Goal: Communication & Community: Answer question/provide support

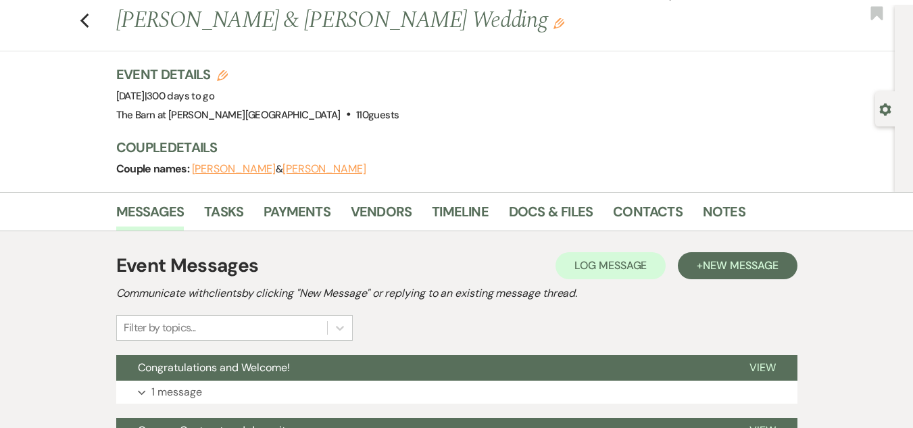
scroll to position [31, 0]
click at [630, 193] on div "Messages Tasks Payments Vendors Timeline Docs & Files Contacts Notes" at bounding box center [456, 210] width 913 height 39
click at [632, 200] on link "Contacts" at bounding box center [648, 215] width 70 height 30
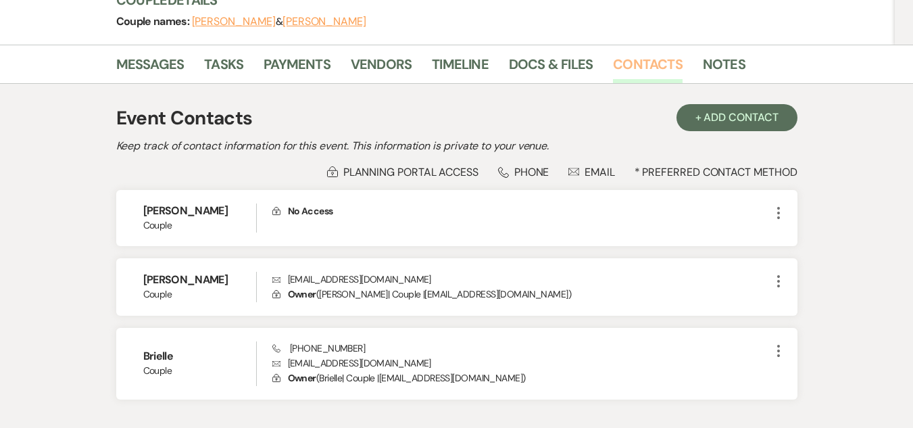
scroll to position [178, 0]
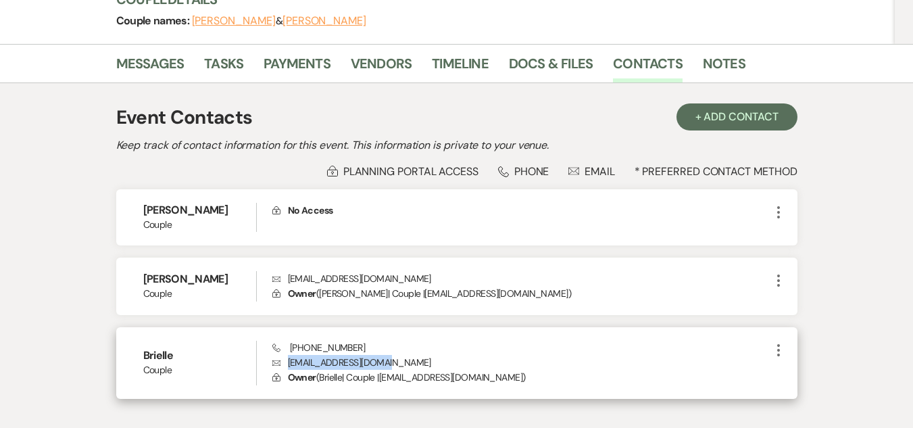
drag, startPoint x: 389, startPoint y: 359, endPoint x: 288, endPoint y: 361, distance: 101.4
click at [288, 361] on p "Envelope btwitty4726@gmail.com" at bounding box center [521, 362] width 498 height 15
copy p "btwitty4726@gmail.com"
drag, startPoint x: 349, startPoint y: 346, endPoint x: 289, endPoint y: 350, distance: 60.3
click at [289, 350] on div "Phone (484) 241-1152 Envelope btwitty4726@gmail.com Lock Owner ( Brielle | Coup…" at bounding box center [521, 363] width 498 height 45
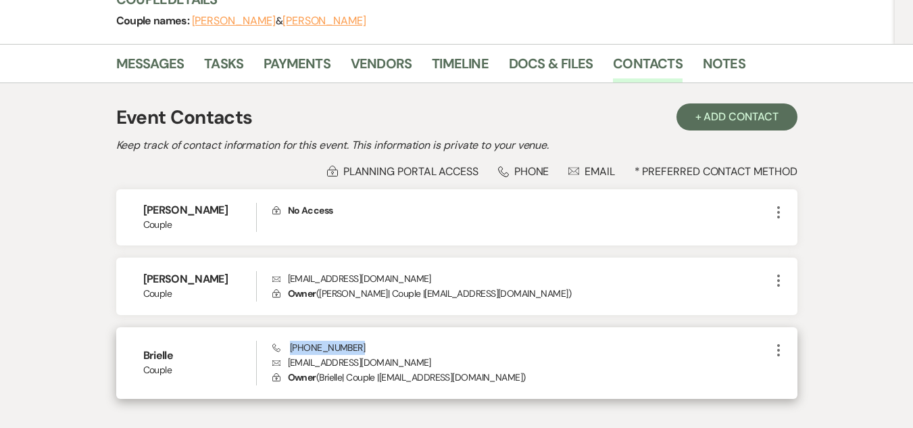
copy span "(484) 241-1152"
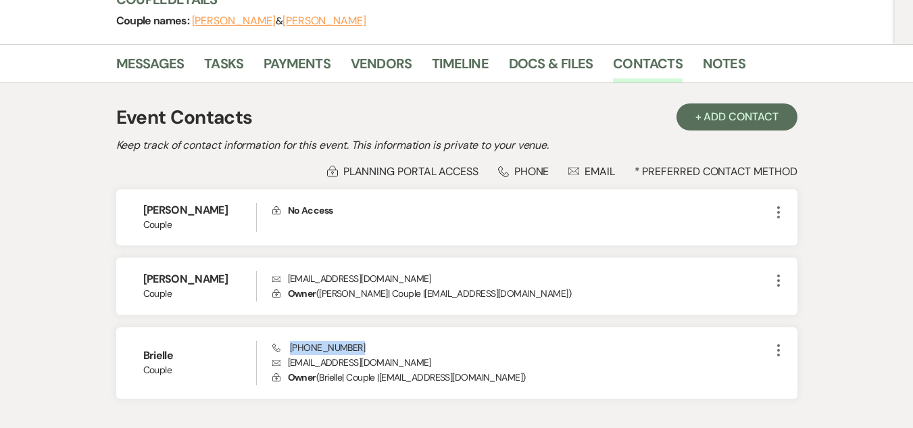
scroll to position [130, 0]
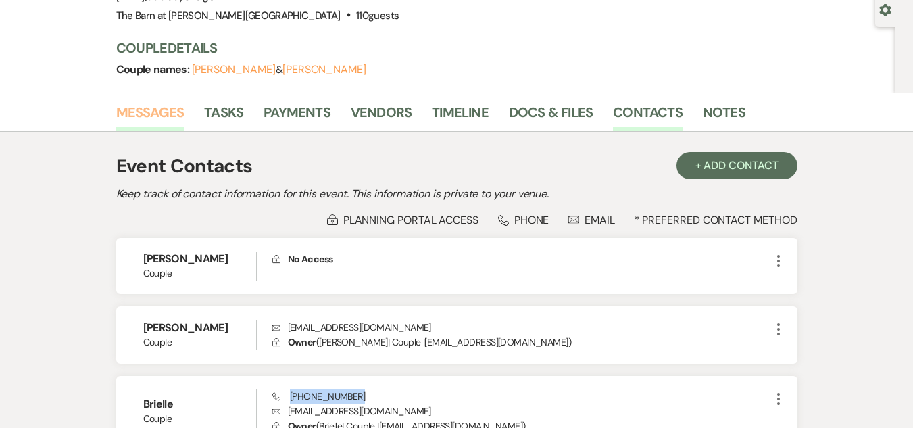
click at [166, 103] on link "Messages" at bounding box center [150, 116] width 68 height 30
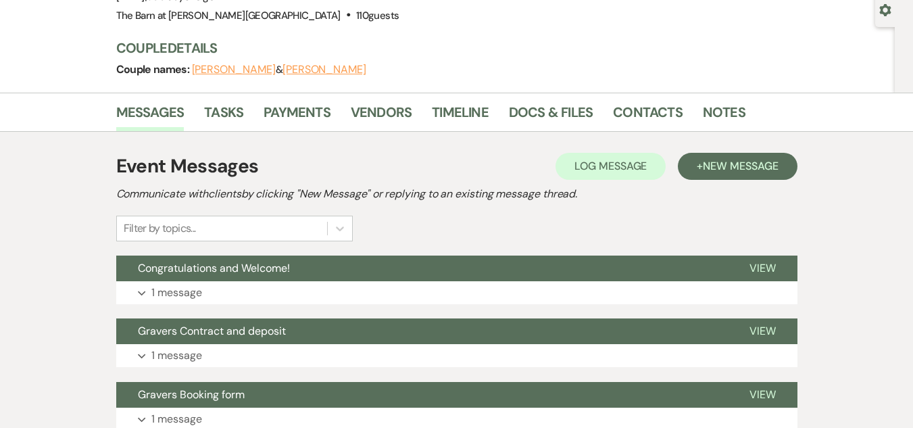
click at [718, 149] on div "Event Messages Log Log Message + New Message Communicate with clients by clicki…" at bounding box center [456, 322] width 681 height 355
click at [718, 158] on button "+ New Message" at bounding box center [737, 166] width 119 height 27
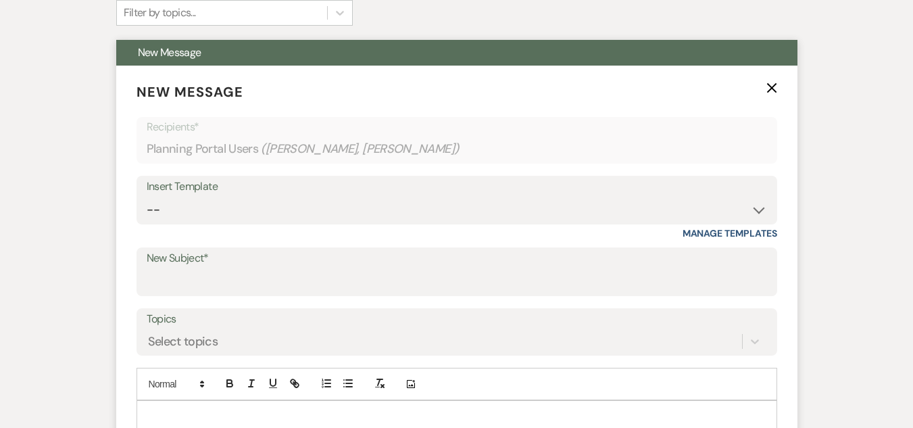
scroll to position [346, 0]
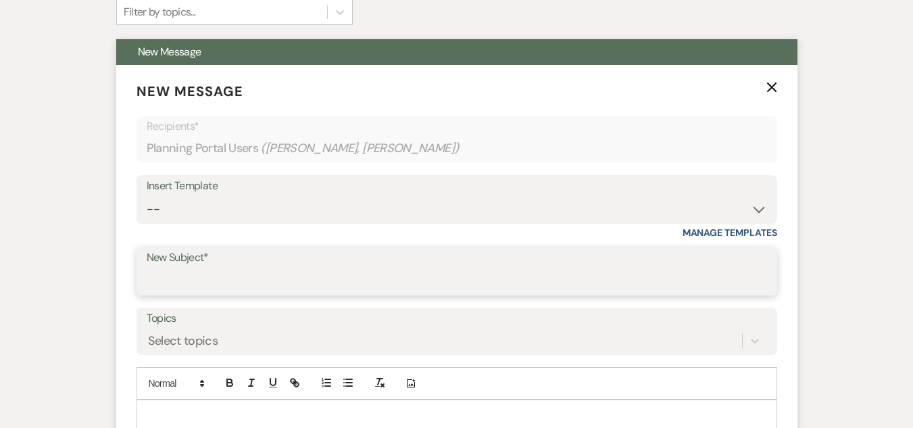
click at [249, 289] on input "New Subject*" at bounding box center [457, 281] width 620 height 26
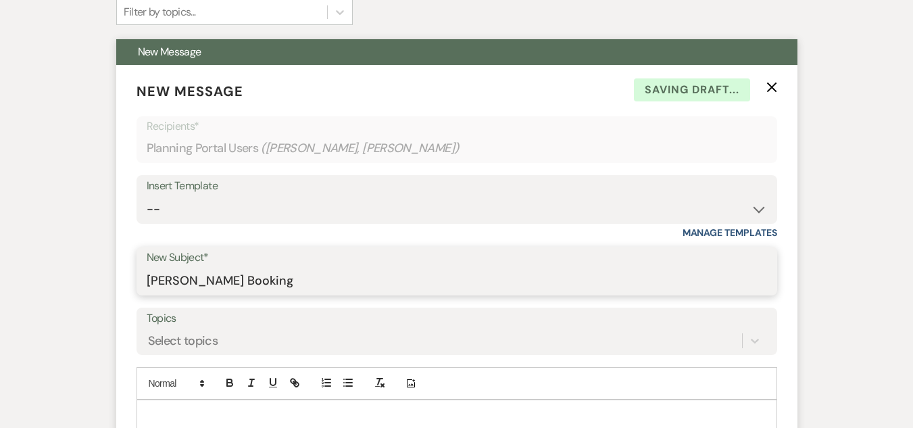
type input "[PERSON_NAME] Booking information"
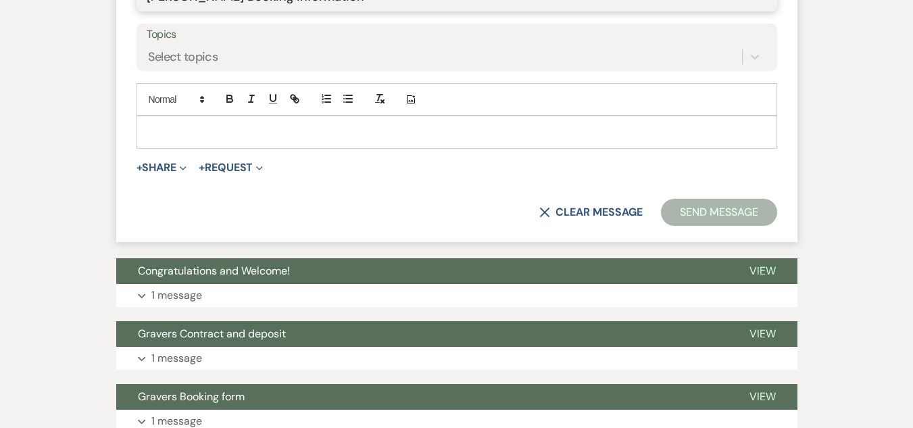
scroll to position [634, 0]
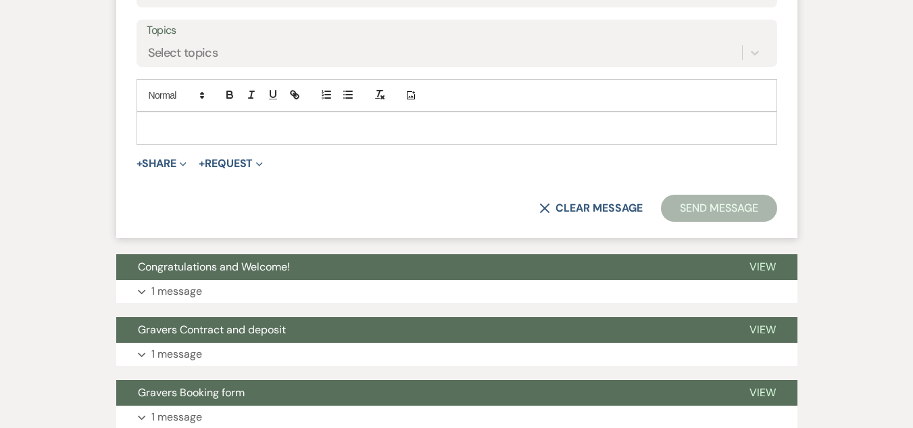
click at [330, 130] on p at bounding box center [456, 127] width 619 height 15
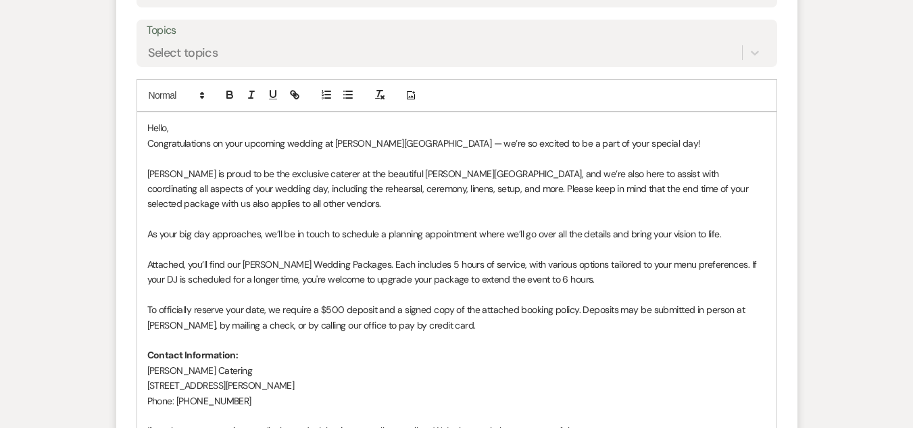
click at [447, 324] on p "To officially reserve your date, we require a $500 deposit and a signed copy of…" at bounding box center [456, 317] width 619 height 30
drag, startPoint x: 447, startPoint y: 324, endPoint x: 291, endPoint y: 327, distance: 155.5
click at [291, 327] on p "To officially reserve your date, we require a $500 deposit and a signed copy of…" at bounding box center [456, 317] width 619 height 30
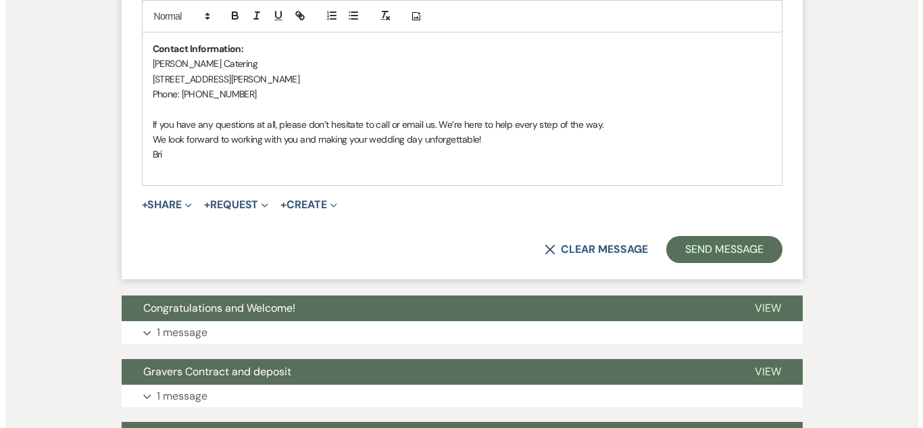
scroll to position [963, 0]
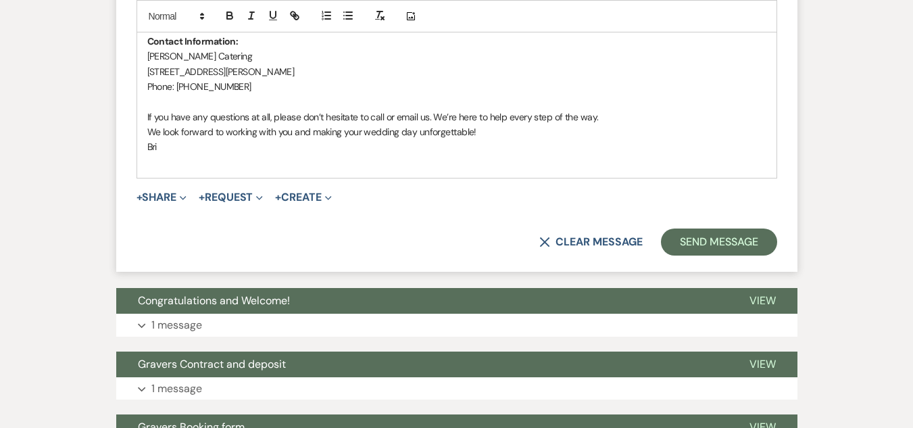
click at [151, 205] on span "+ Share Expand Doc Upload Documents Add Photo Images Pref Vendors Preferred ven…" at bounding box center [162, 197] width 51 height 16
click at [155, 201] on button "+ Share Expand" at bounding box center [162, 197] width 51 height 11
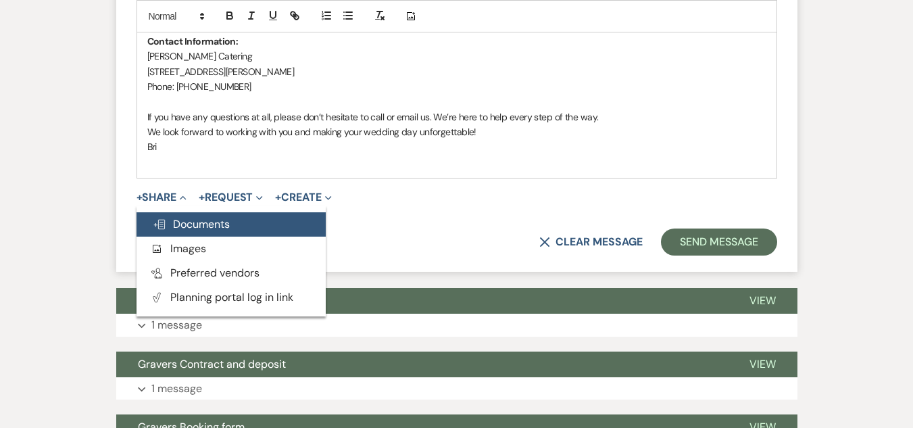
click at [178, 235] on button "Doc Upload Documents" at bounding box center [231, 224] width 189 height 24
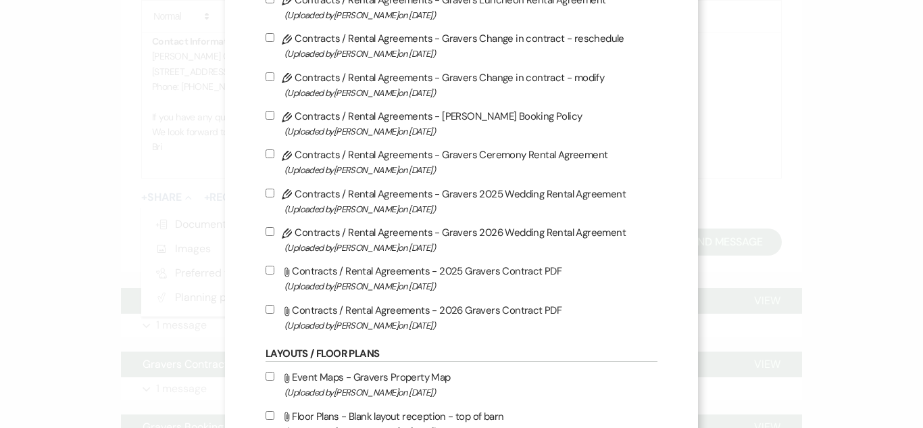
scroll to position [334, 0]
click at [413, 108] on label "Pencil Contracts / Rental Agreements - [PERSON_NAME] Booking Policy (Uploaded b…" at bounding box center [462, 123] width 392 height 32
click at [274, 110] on input "Pencil Contracts / Rental Agreements - [PERSON_NAME] Booking Policy (Uploaded b…" at bounding box center [270, 114] width 9 height 9
checkbox input "true"
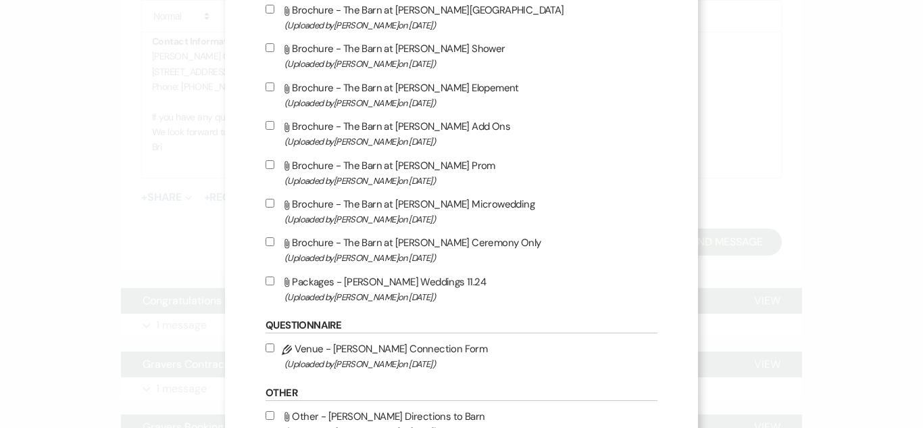
scroll to position [1756, 0]
click at [362, 278] on label "Attach File Packages - [PERSON_NAME] Weddings 11.24 (Uploaded by [PERSON_NAME] …" at bounding box center [462, 288] width 392 height 32
click at [274, 278] on input "Attach File Packages - [PERSON_NAME] Weddings 11.24 (Uploaded by [PERSON_NAME] …" at bounding box center [270, 280] width 9 height 9
checkbox input "true"
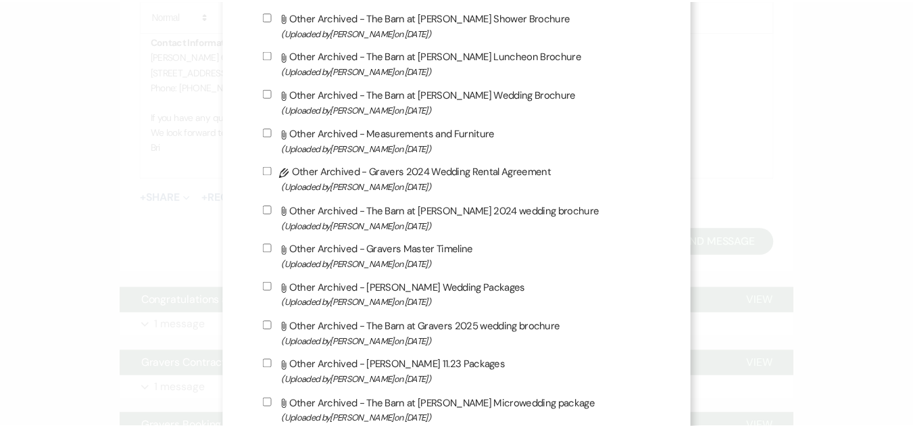
scroll to position [2846, 0]
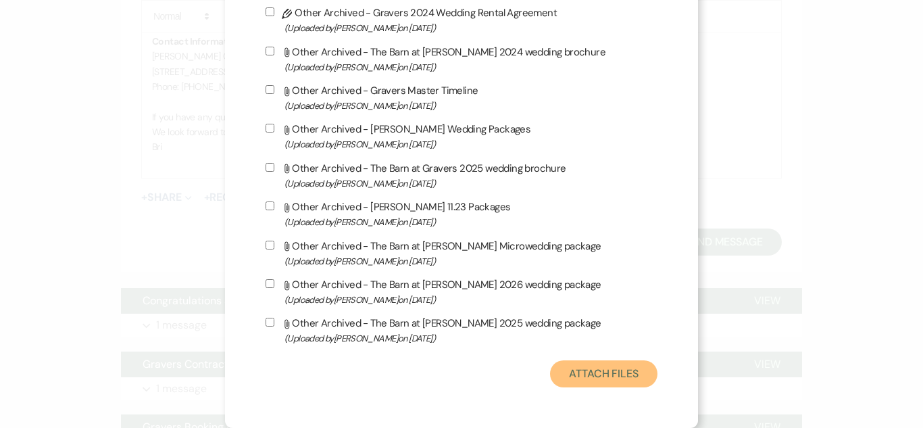
click at [566, 378] on button "Attach Files" at bounding box center [603, 373] width 107 height 27
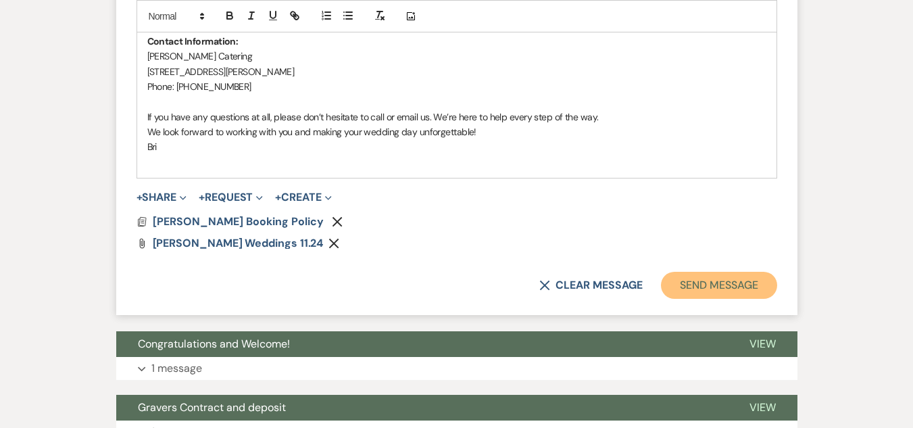
click at [716, 274] on button "Send Message" at bounding box center [719, 285] width 116 height 27
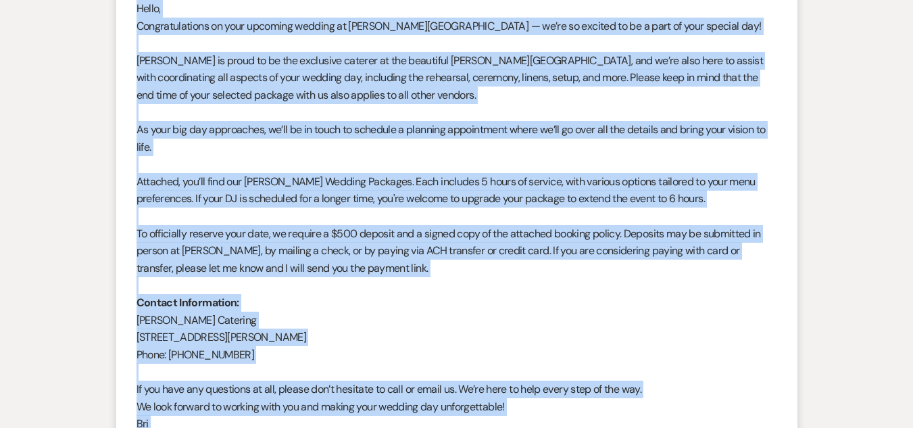
scroll to position [630, 0]
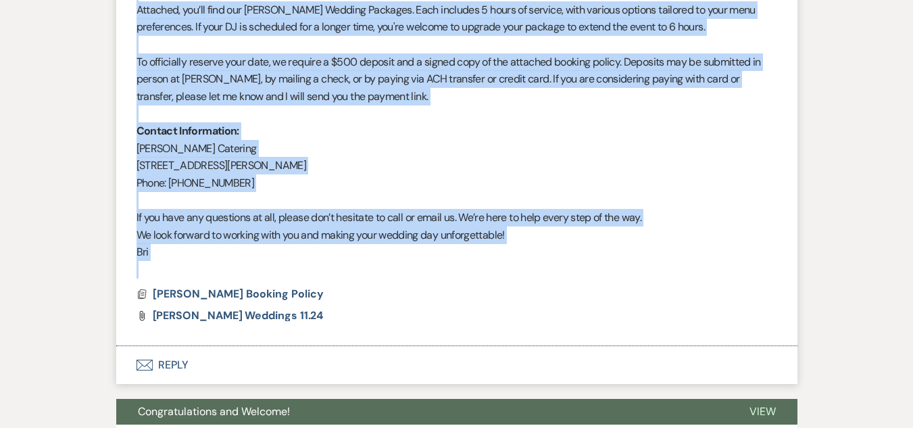
drag, startPoint x: 137, startPoint y: 100, endPoint x: 330, endPoint y: 274, distance: 260.3
click at [330, 274] on div "Hello, Congratulations on your upcoming wedding at Graver’s Tree Farm — we’re s…" at bounding box center [457, 52] width 641 height 449
click at [330, 274] on p at bounding box center [457, 270] width 641 height 18
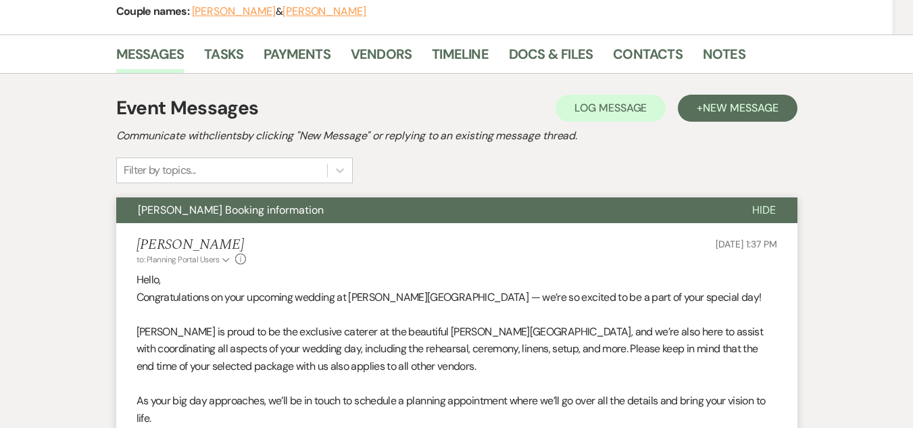
scroll to position [255, 0]
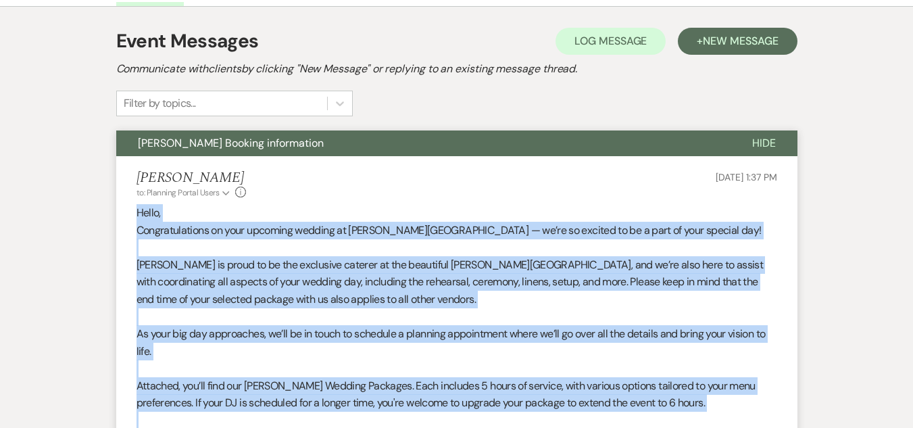
drag, startPoint x: 150, startPoint y: 253, endPoint x: 128, endPoint y: 208, distance: 49.6
copy div "Hello, Congratulations on your upcoming wedding at Graver’s Tree Farm — we’re s…"
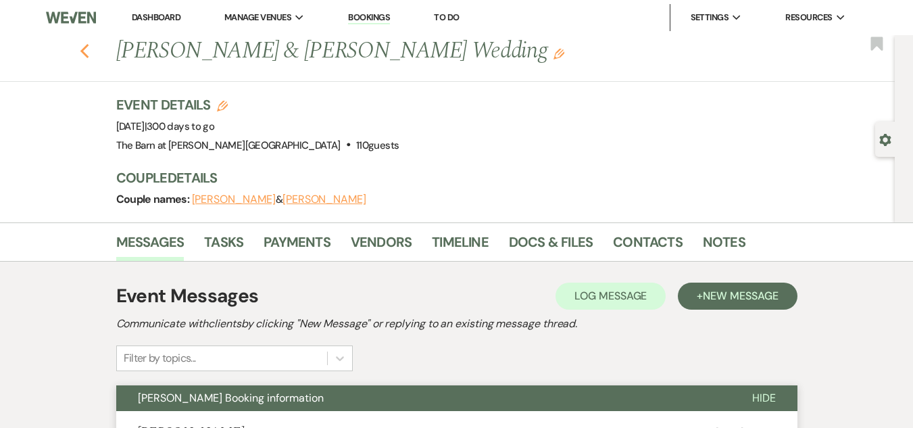
click at [89, 47] on use "button" at bounding box center [84, 51] width 9 height 15
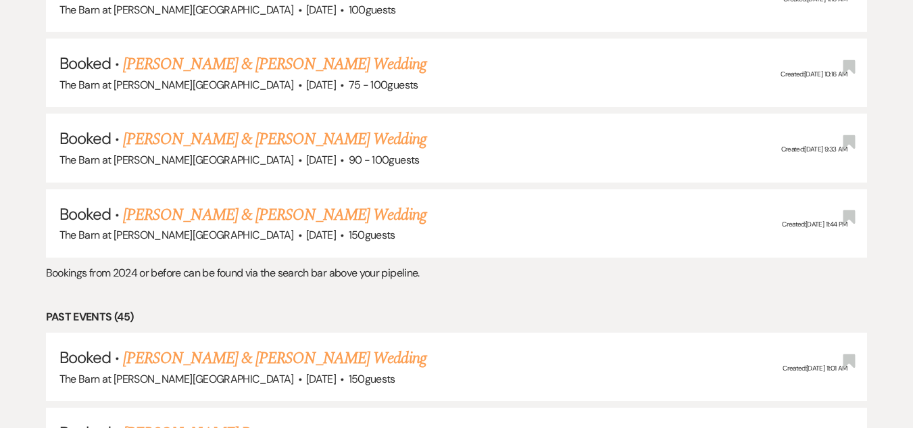
scroll to position [3358, 0]
click at [239, 212] on link "[PERSON_NAME] & [PERSON_NAME] Wedding" at bounding box center [274, 215] width 303 height 24
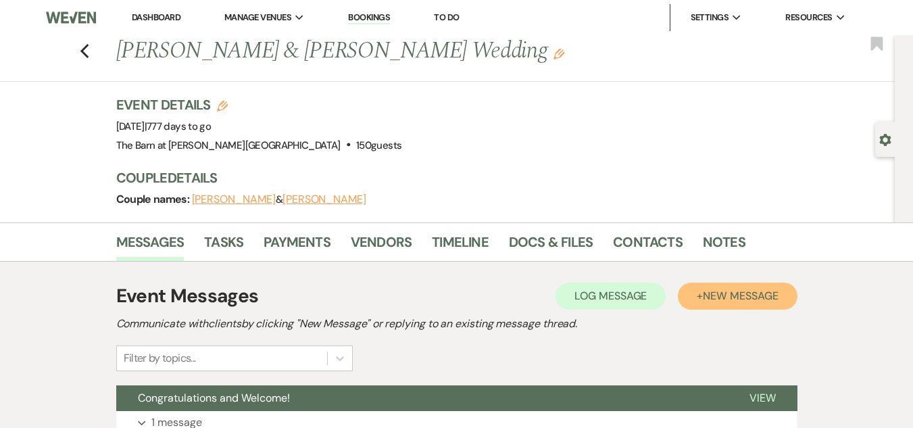
click at [716, 289] on span "New Message" at bounding box center [740, 296] width 75 height 14
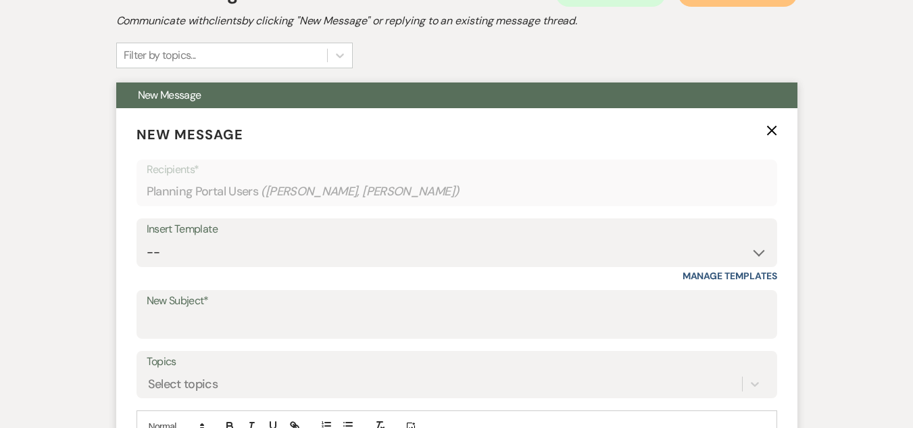
scroll to position [303, 0]
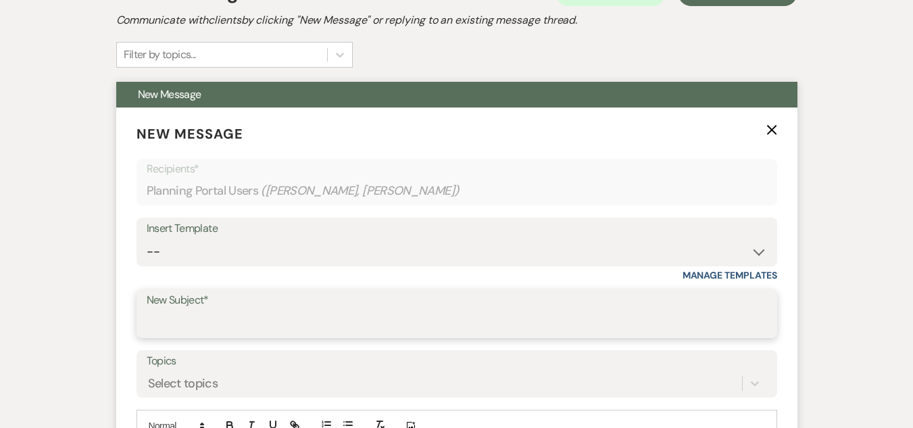
click at [289, 312] on input "New Subject*" at bounding box center [457, 323] width 620 height 26
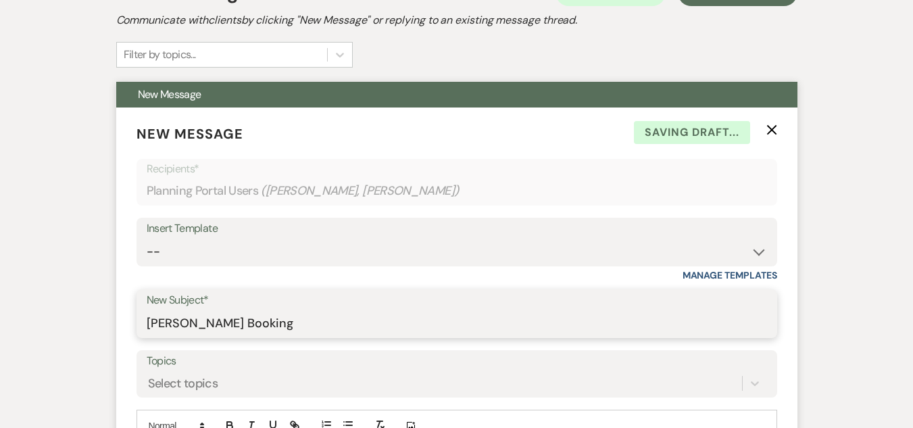
type input "[PERSON_NAME] Booking information"
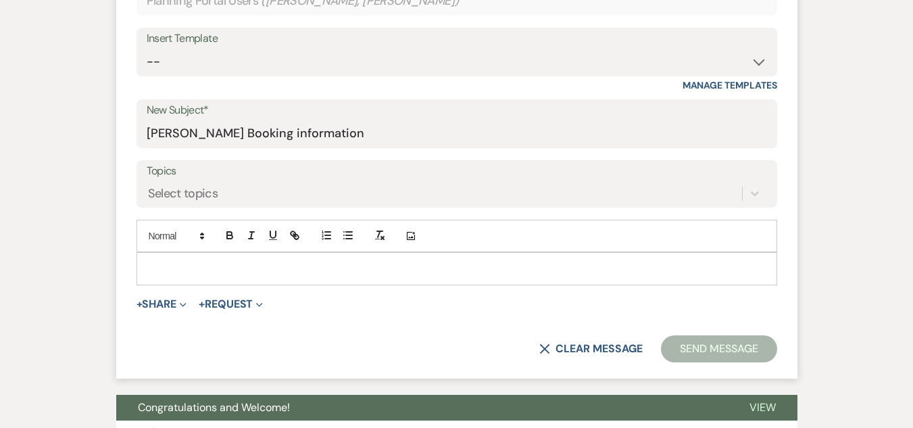
click at [314, 272] on p at bounding box center [456, 268] width 619 height 15
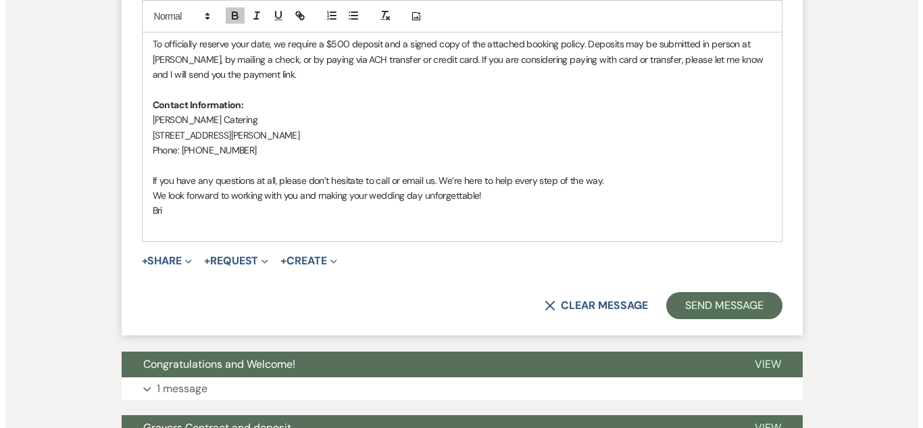
scroll to position [901, 0]
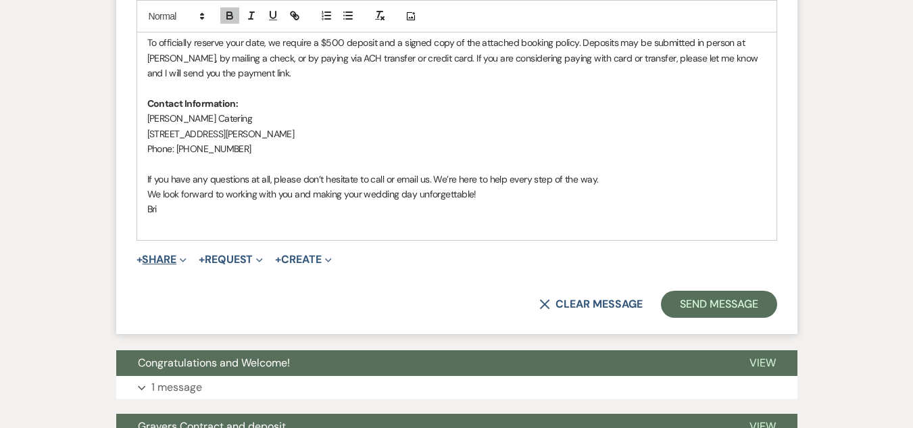
click at [177, 262] on button "+ Share Expand" at bounding box center [162, 259] width 51 height 11
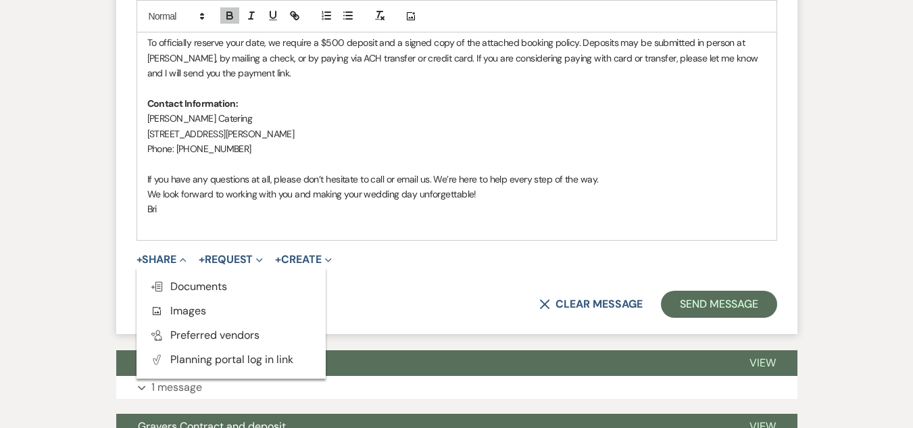
click at [270, 222] on p "﻿" at bounding box center [456, 224] width 619 height 15
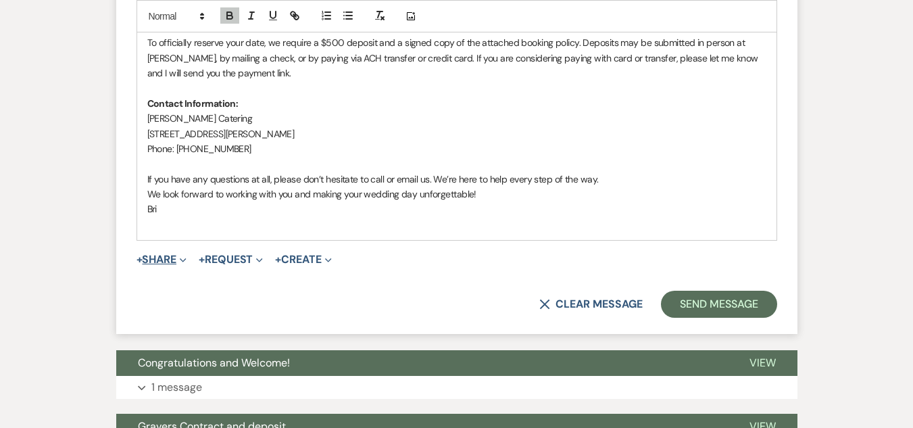
click at [164, 261] on button "+ Share Expand" at bounding box center [162, 259] width 51 height 11
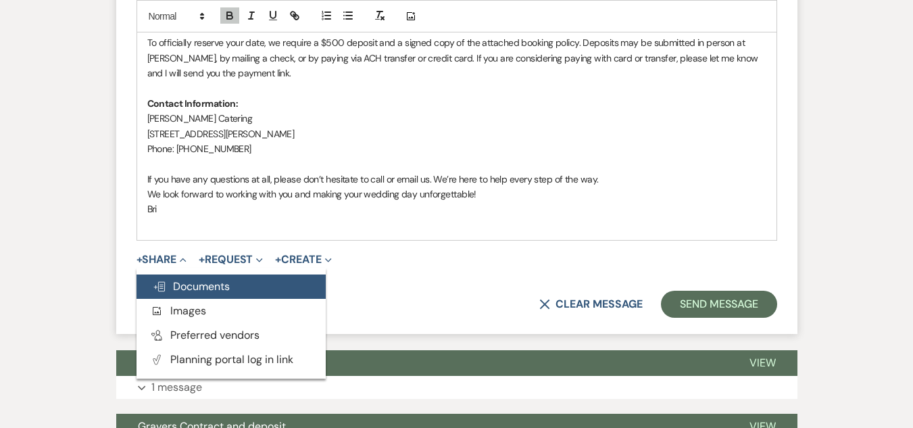
click at [184, 282] on span "Doc Upload Documents" at bounding box center [191, 286] width 77 height 14
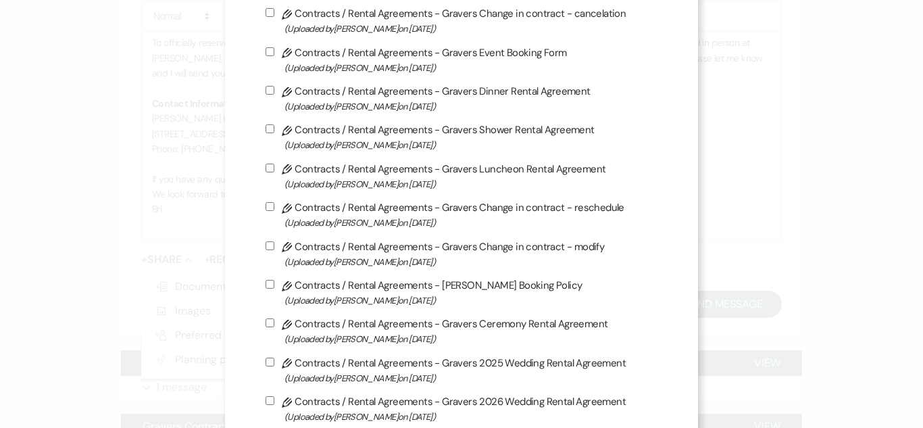
click at [373, 288] on label "Pencil Contracts / Rental Agreements - [PERSON_NAME] Booking Policy (Uploaded b…" at bounding box center [462, 292] width 392 height 32
click at [274, 288] on input "Pencil Contracts / Rental Agreements - [PERSON_NAME] Booking Policy (Uploaded b…" at bounding box center [270, 284] width 9 height 9
checkbox input "true"
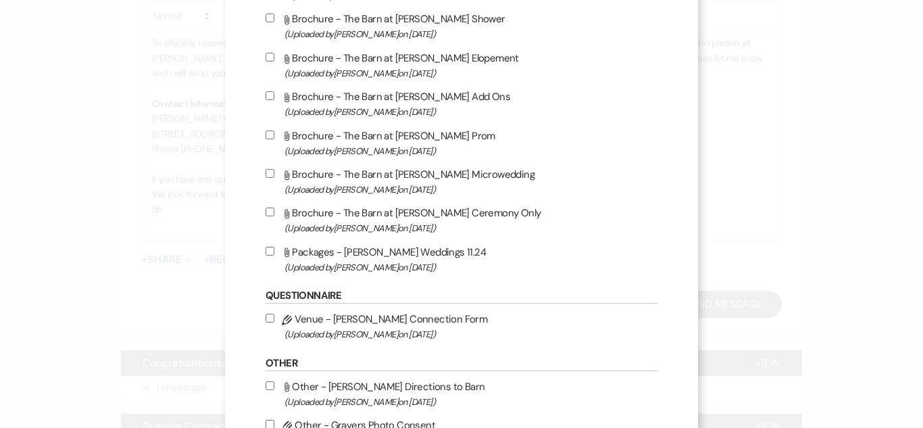
scroll to position [1800, 0]
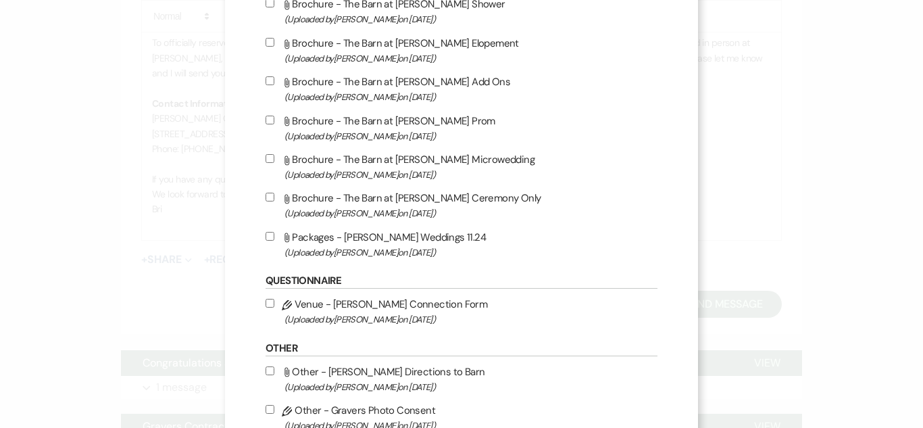
click at [368, 240] on label "Attach File Packages - [PERSON_NAME] Weddings 11.24 (Uploaded by [PERSON_NAME] …" at bounding box center [462, 244] width 392 height 32
click at [274, 240] on input "Attach File Packages - [PERSON_NAME] Weddings 11.24 (Uploaded by [PERSON_NAME] …" at bounding box center [270, 236] width 9 height 9
checkbox input "true"
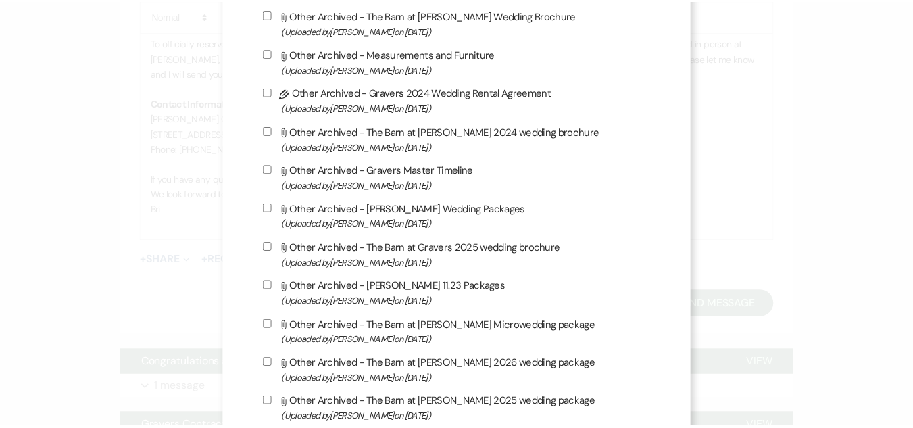
scroll to position [2834, 0]
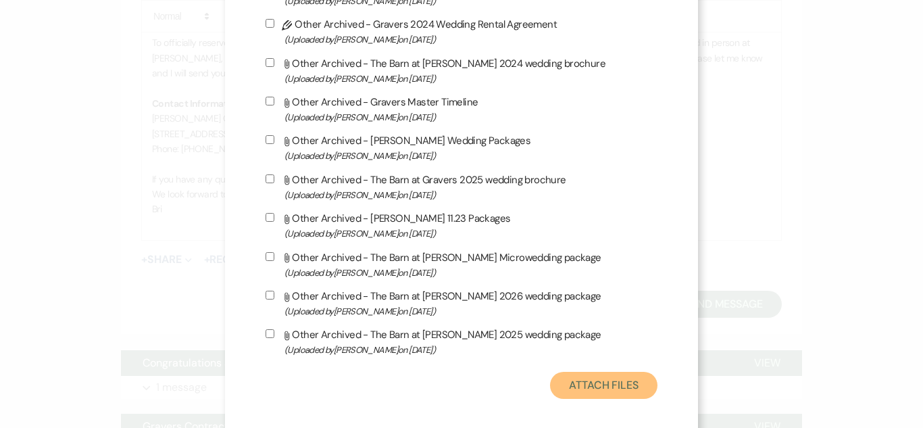
click at [575, 388] on button "Attach Files" at bounding box center [603, 385] width 107 height 27
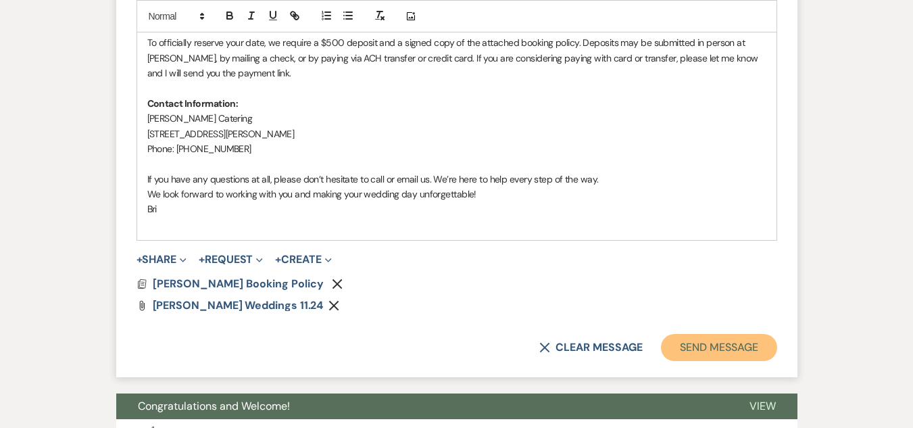
click at [711, 344] on button "Send Message" at bounding box center [719, 347] width 116 height 27
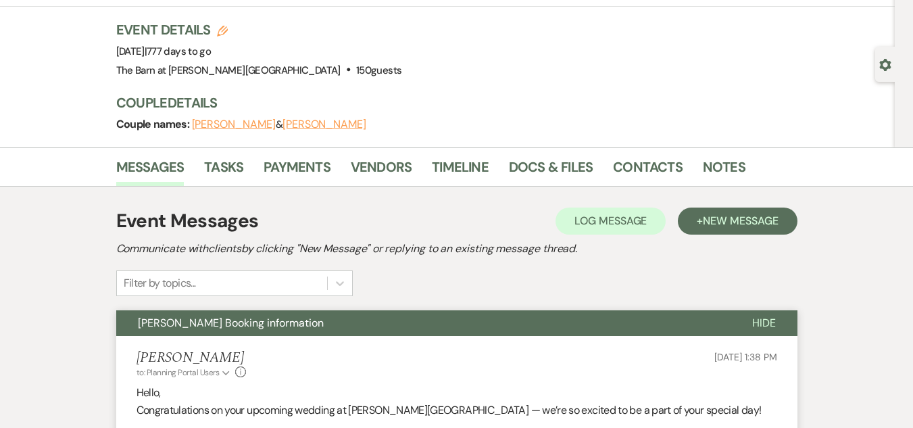
scroll to position [0, 0]
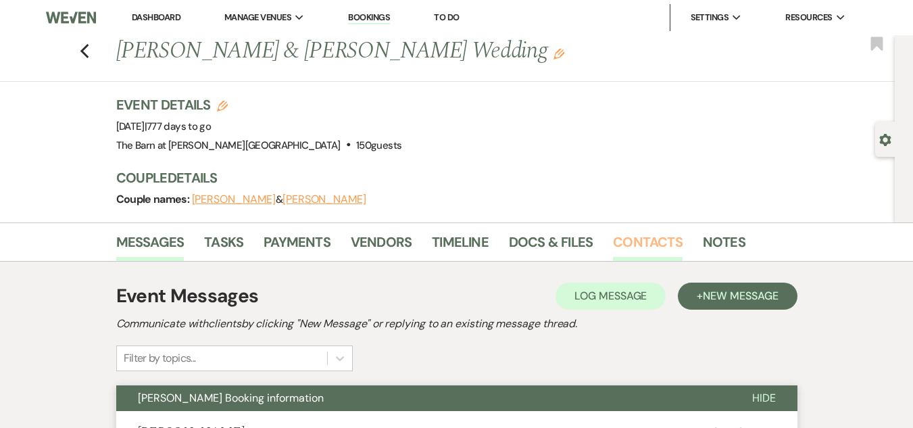
click at [620, 244] on link "Contacts" at bounding box center [648, 246] width 70 height 30
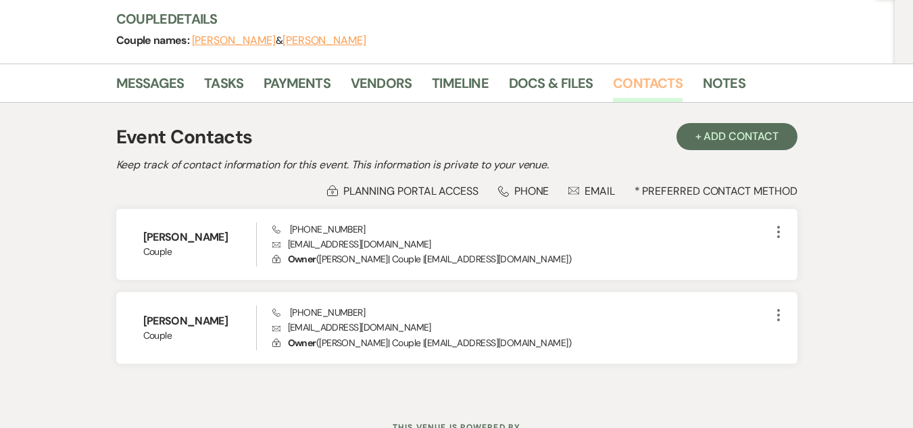
scroll to position [162, 0]
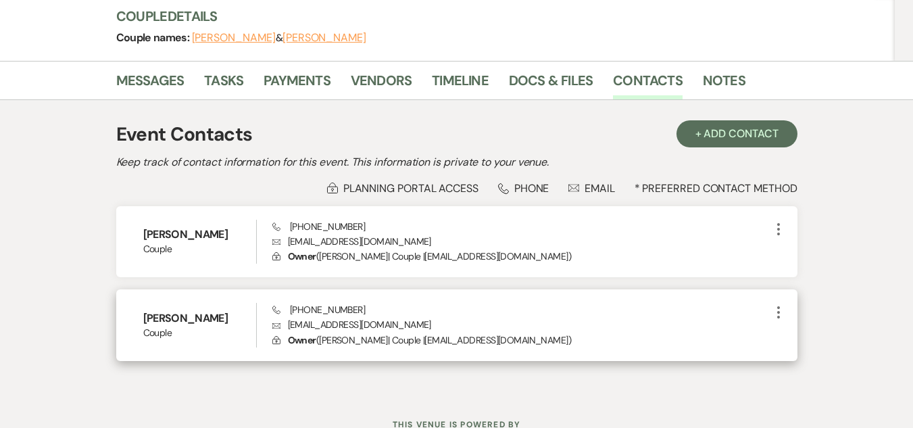
click at [329, 321] on p "Envelope [EMAIL_ADDRESS][DOMAIN_NAME]" at bounding box center [521, 324] width 498 height 15
copy p "[EMAIL_ADDRESS][DOMAIN_NAME]"
drag, startPoint x: 349, startPoint y: 308, endPoint x: 290, endPoint y: 307, distance: 59.5
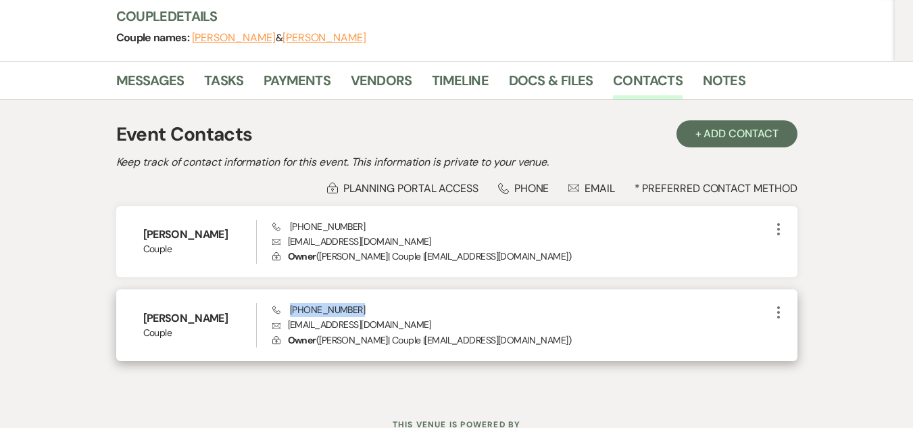
click at [290, 307] on div "Phone [PHONE_NUMBER] Envelope [EMAIL_ADDRESS][DOMAIN_NAME] Lock Owner ( [PERSON…" at bounding box center [521, 325] width 498 height 45
copy span "[PHONE_NUMBER]"
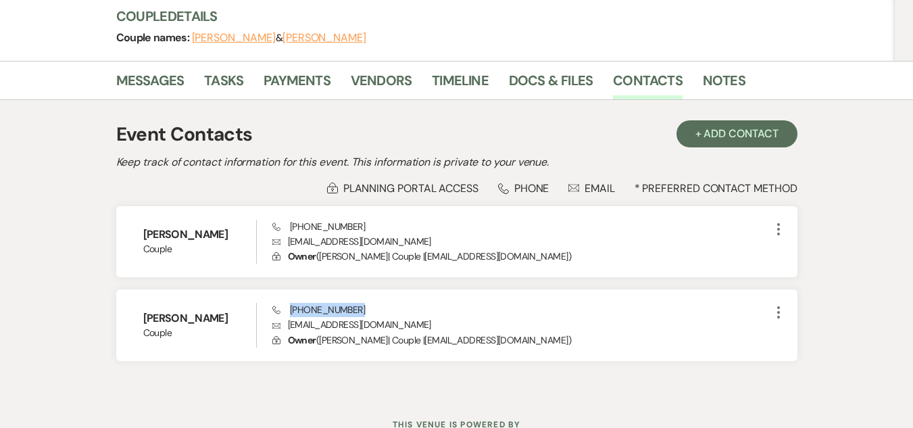
scroll to position [0, 0]
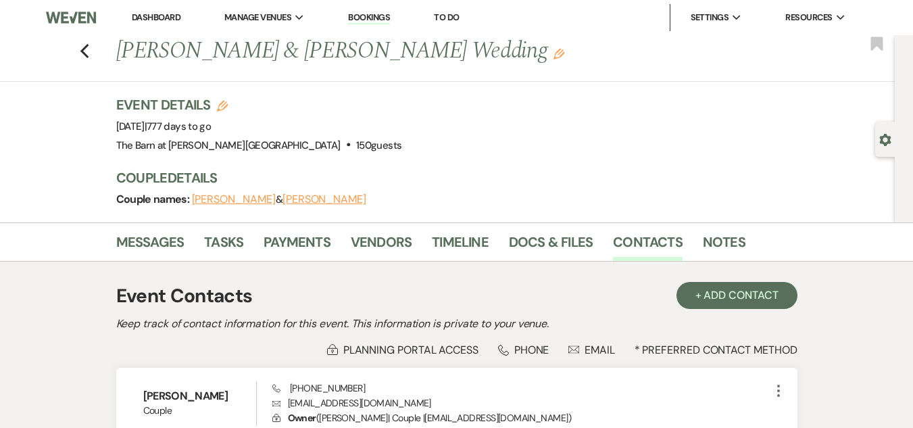
click at [161, 22] on link "Dashboard" at bounding box center [156, 16] width 49 height 11
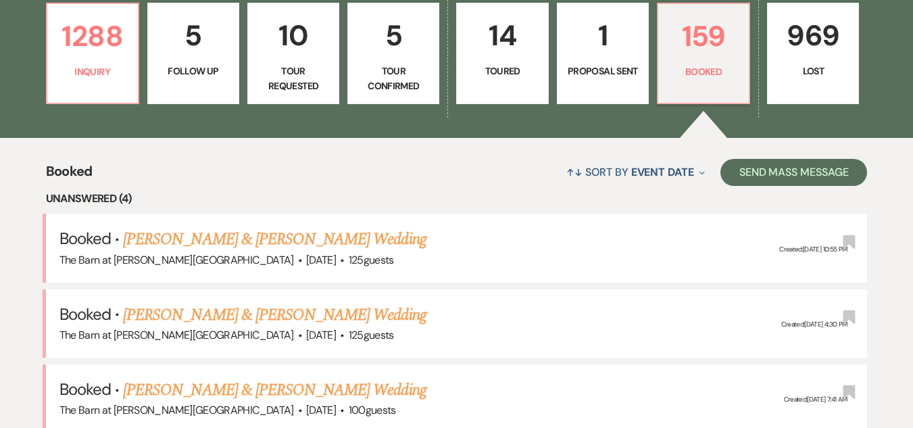
scroll to position [391, 0]
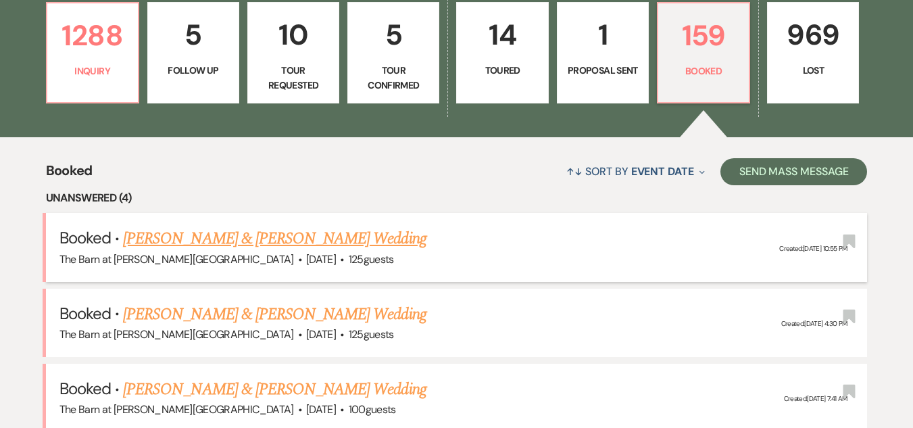
click at [313, 226] on link "[PERSON_NAME] & [PERSON_NAME] Wedding" at bounding box center [274, 238] width 303 height 24
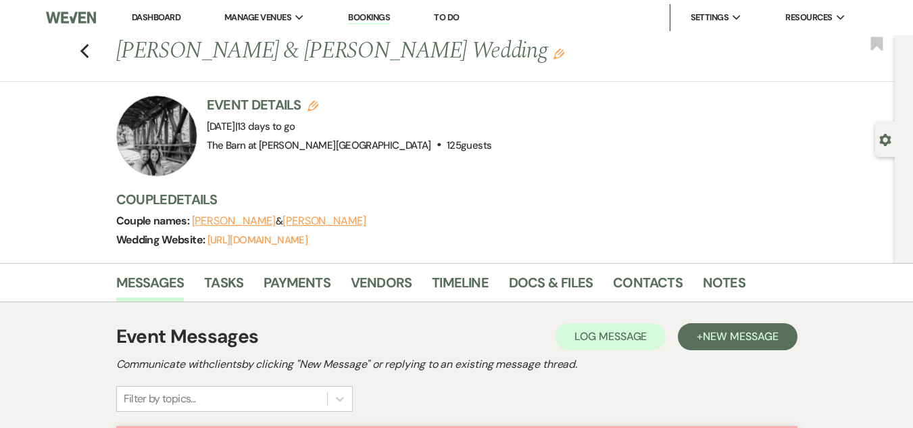
click at [162, 19] on link "Dashboard" at bounding box center [156, 16] width 49 height 11
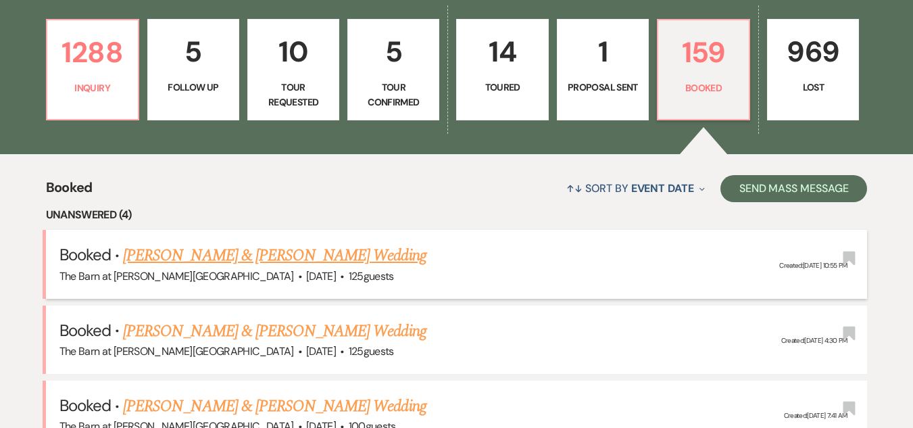
scroll to position [374, 0]
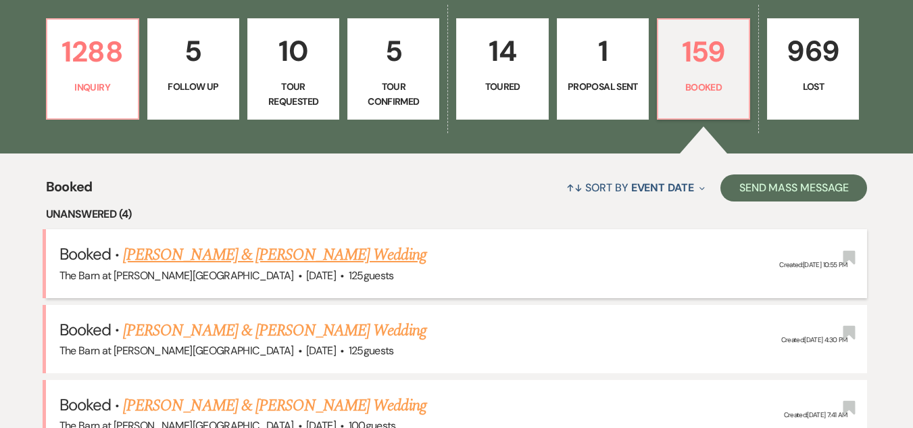
click at [205, 256] on link "[PERSON_NAME] & [PERSON_NAME] Wedding" at bounding box center [274, 255] width 303 height 24
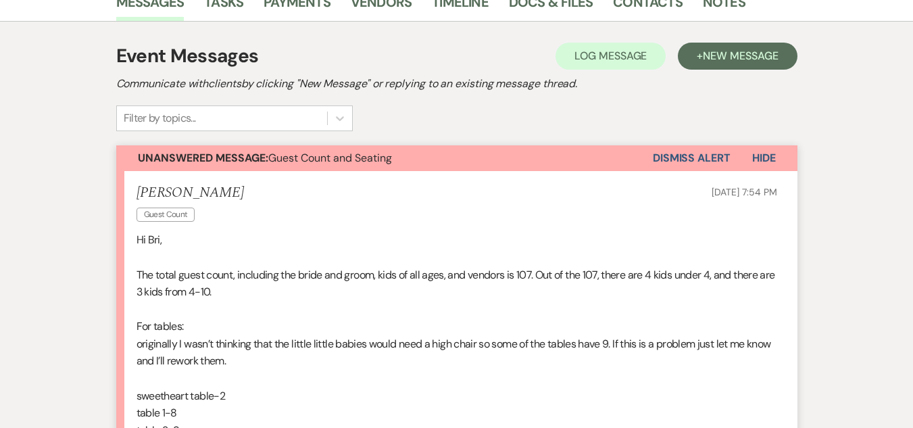
scroll to position [280, 0]
click at [558, 14] on link "Docs & Files" at bounding box center [551, 7] width 84 height 30
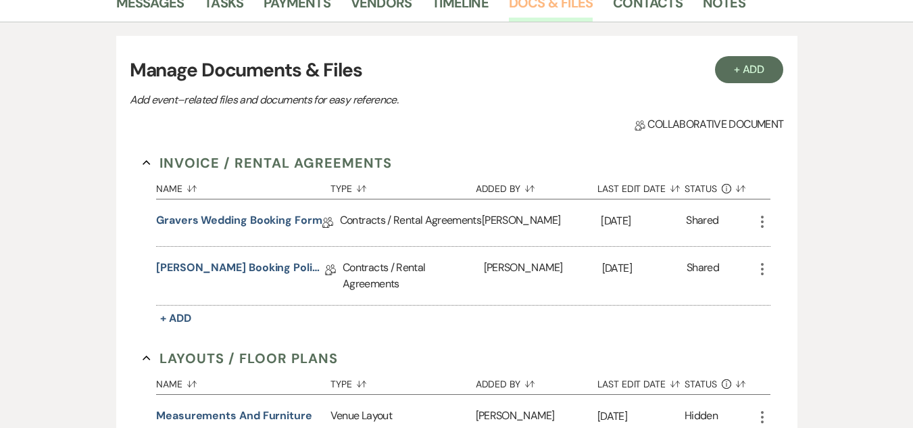
scroll to position [820, 0]
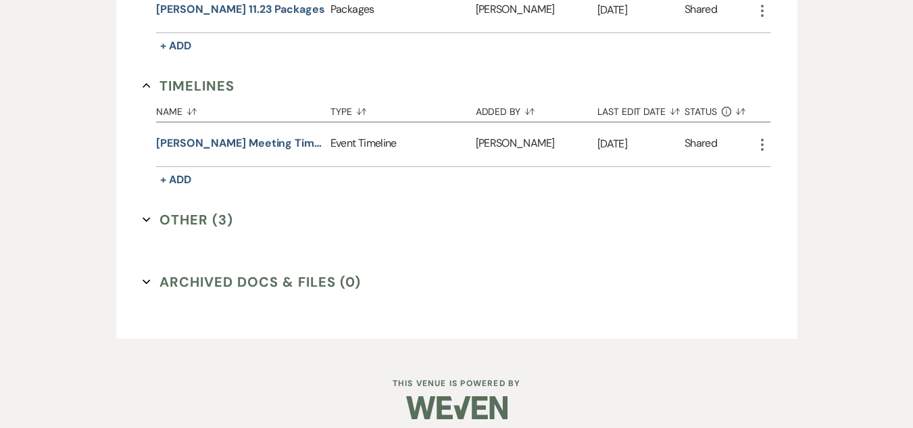
click at [216, 213] on button "Other (3) Expand" at bounding box center [188, 219] width 91 height 20
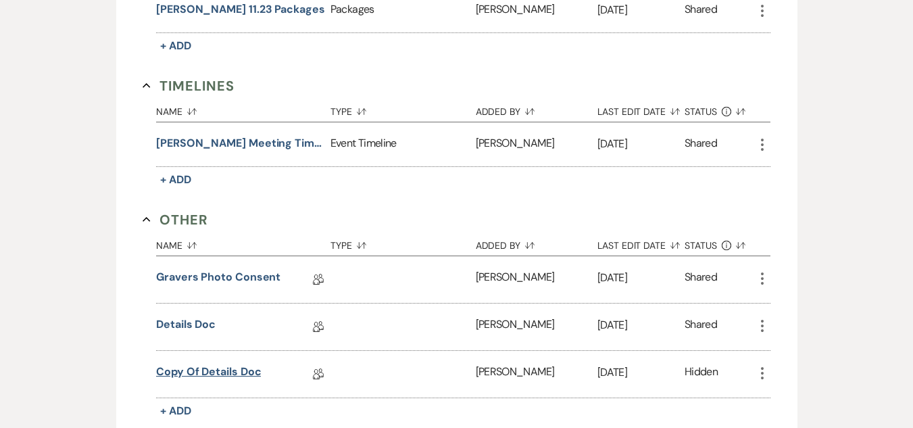
click at [206, 364] on link "Copy of Details Doc" at bounding box center [208, 374] width 105 height 21
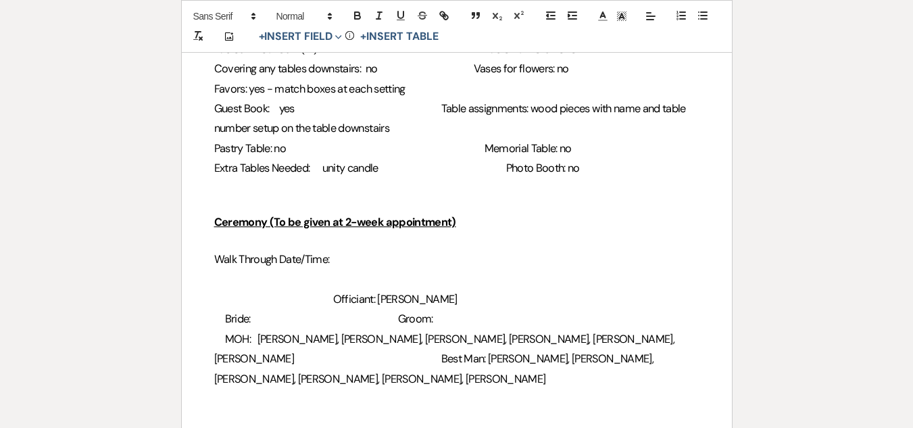
scroll to position [1252, 0]
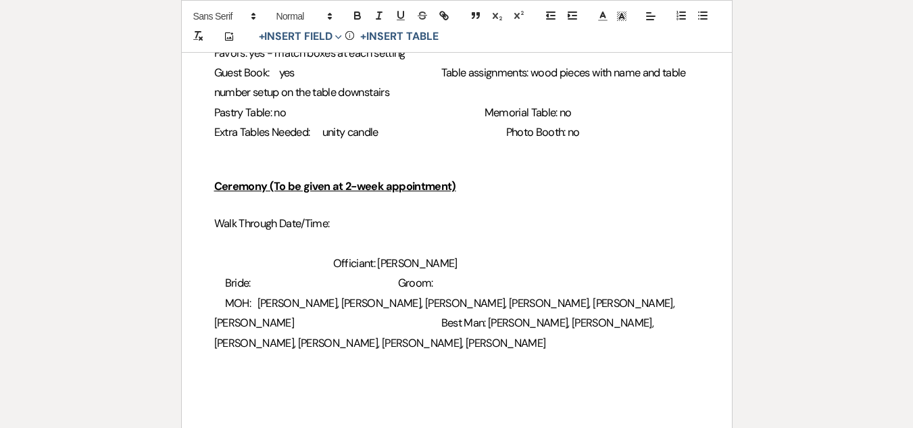
click at [411, 305] on span "MOH: [PERSON_NAME], [PERSON_NAME], [PERSON_NAME], [PERSON_NAME], [PERSON_NAME],…" at bounding box center [445, 313] width 463 height 34
click at [284, 305] on span "MOH: [PERSON_NAME], [PERSON_NAME], [PERSON_NAME], [PERSON_NAME], [PERSON_NAME],…" at bounding box center [445, 313] width 463 height 34
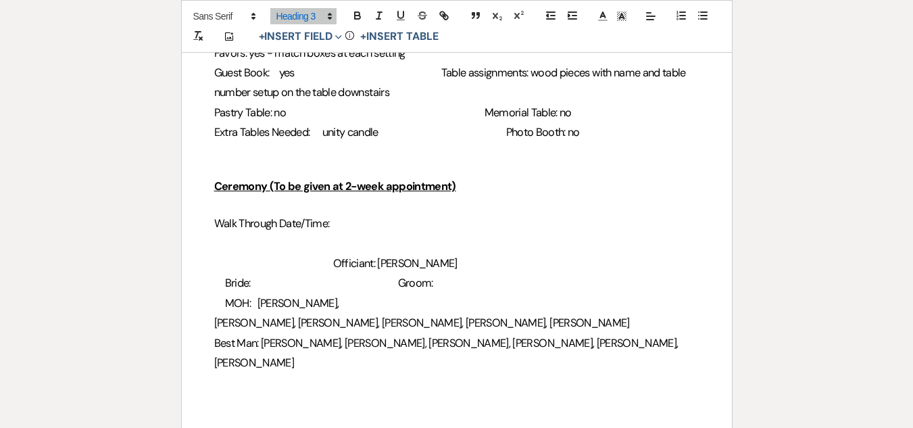
click at [253, 325] on span "﻿ [PERSON_NAME], [PERSON_NAME], [PERSON_NAME], [PERSON_NAME], Lexi" at bounding box center [422, 323] width 416 height 14
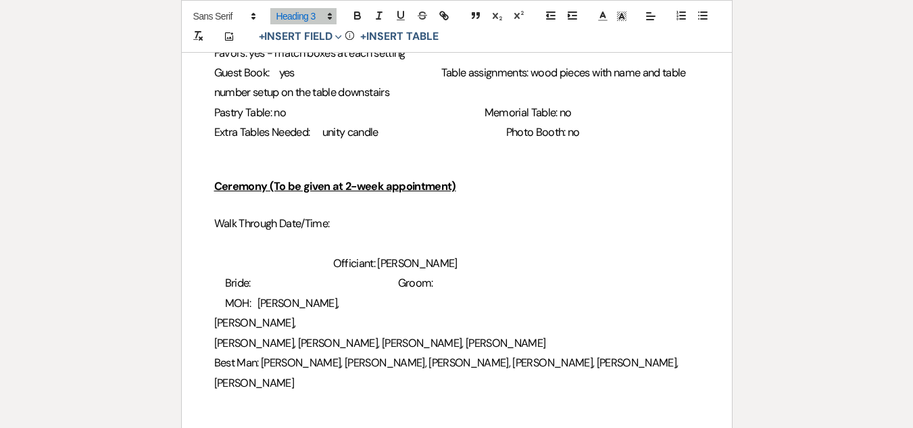
click at [244, 346] on span "﻿ [PERSON_NAME], [PERSON_NAME], [PERSON_NAME], Lexi" at bounding box center [380, 343] width 332 height 14
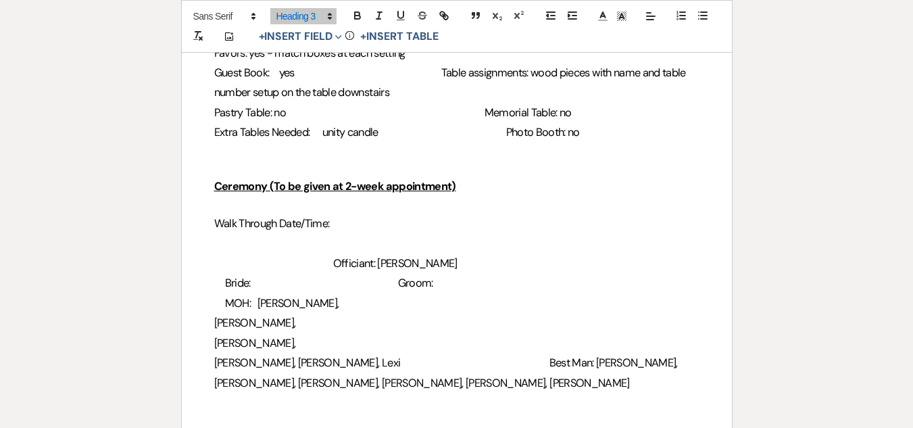
click at [245, 362] on span "﻿ [PERSON_NAME], [PERSON_NAME], Lexi" at bounding box center [307, 362] width 187 height 14
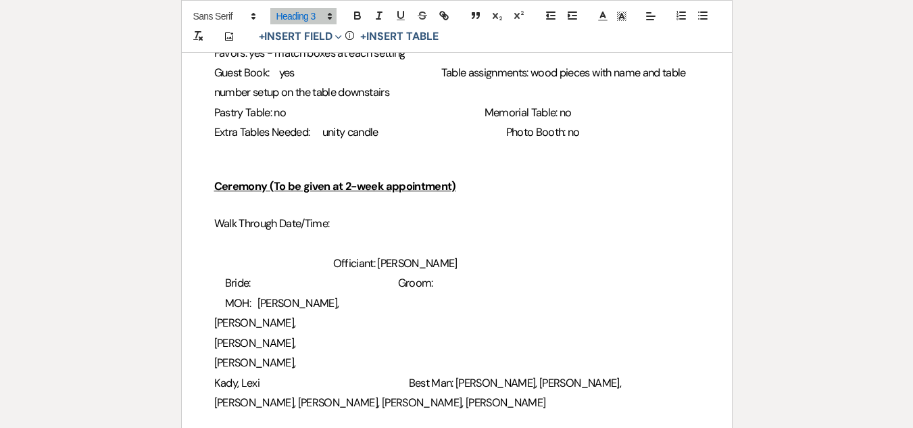
click at [243, 385] on span "﻿ Kady, Lexi" at bounding box center [236, 383] width 45 height 14
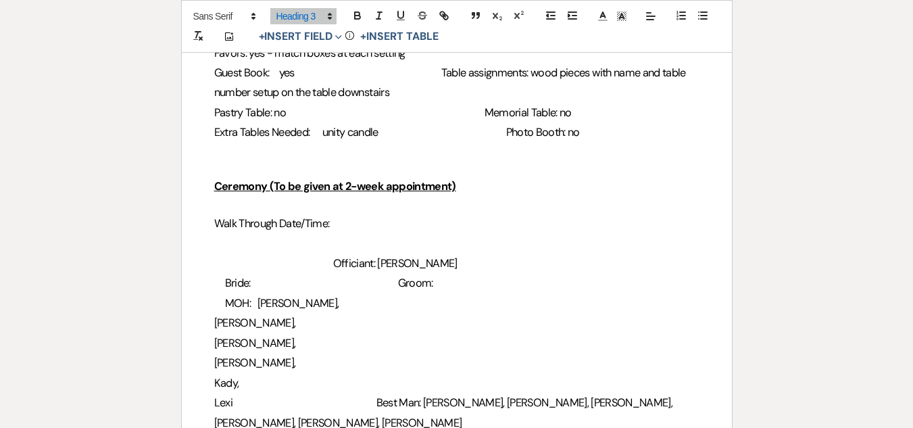
click at [215, 389] on span "Kady," at bounding box center [226, 383] width 25 height 14
click at [282, 306] on span "MOH: [PERSON_NAME]," at bounding box center [282, 303] width 114 height 14
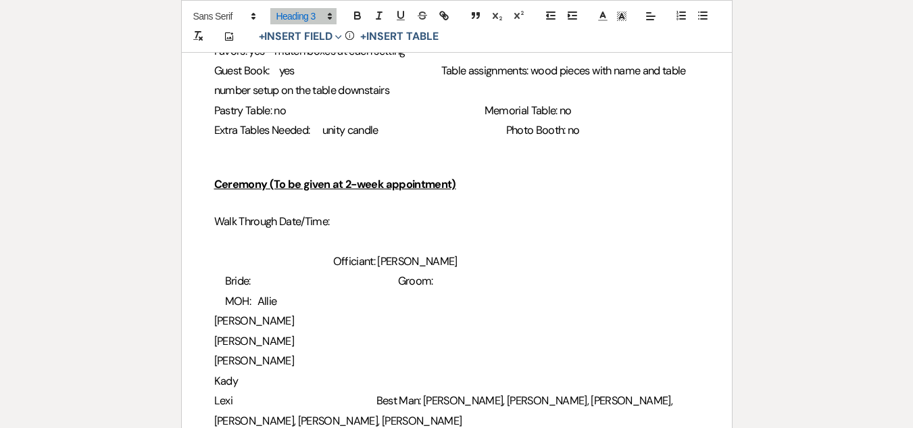
scroll to position [1274, 0]
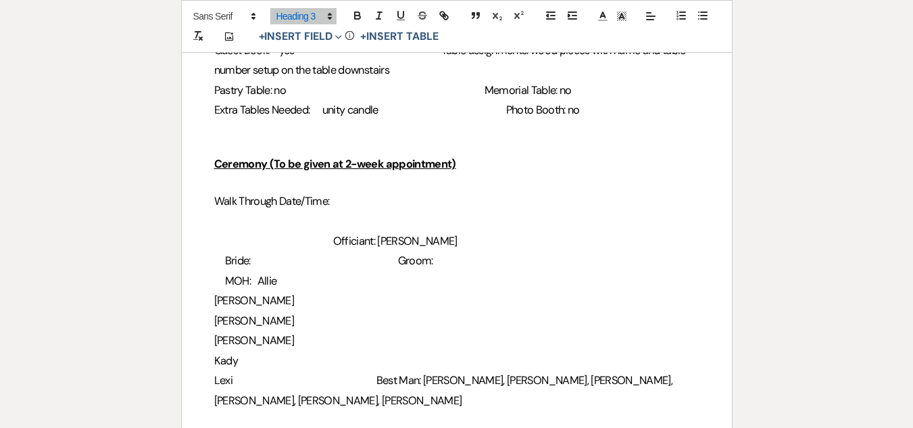
click at [251, 260] on span "Bride:" at bounding box center [238, 260] width 26 height 14
click at [221, 284] on h3 "MOH: Allie" at bounding box center [456, 281] width 485 height 20
click at [559, 262] on h3 "Bride: April Groom:" at bounding box center [456, 261] width 485 height 20
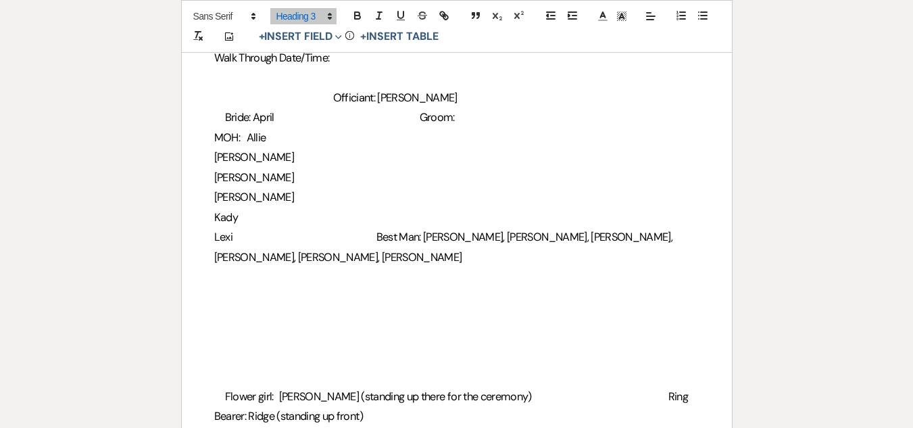
scroll to position [1417, 0]
click at [249, 219] on h3 "Kady" at bounding box center [456, 218] width 485 height 20
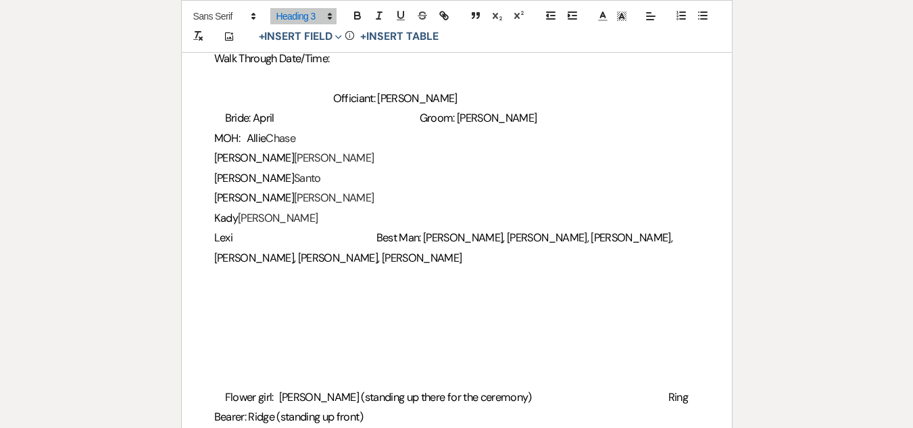
click at [232, 235] on span "Lexi" at bounding box center [223, 237] width 18 height 14
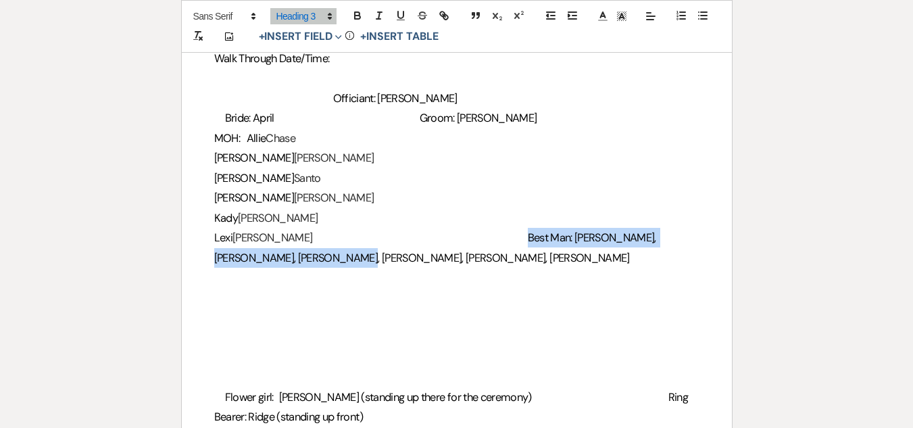
drag, startPoint x: 460, startPoint y: 262, endPoint x: 211, endPoint y: 265, distance: 248.7
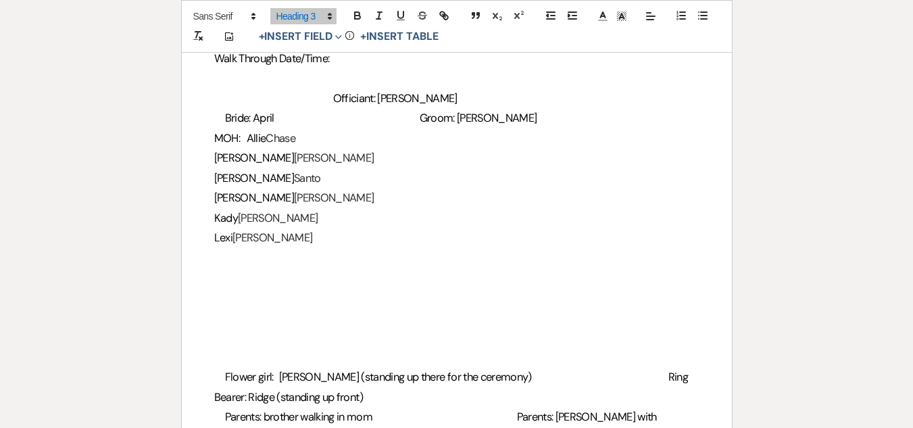
click at [376, 242] on span at bounding box center [344, 237] width 64 height 14
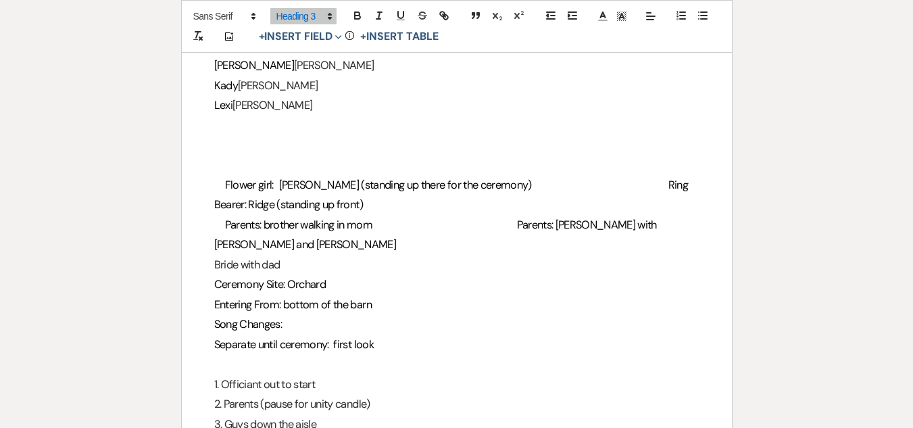
scroll to position [1549, 0]
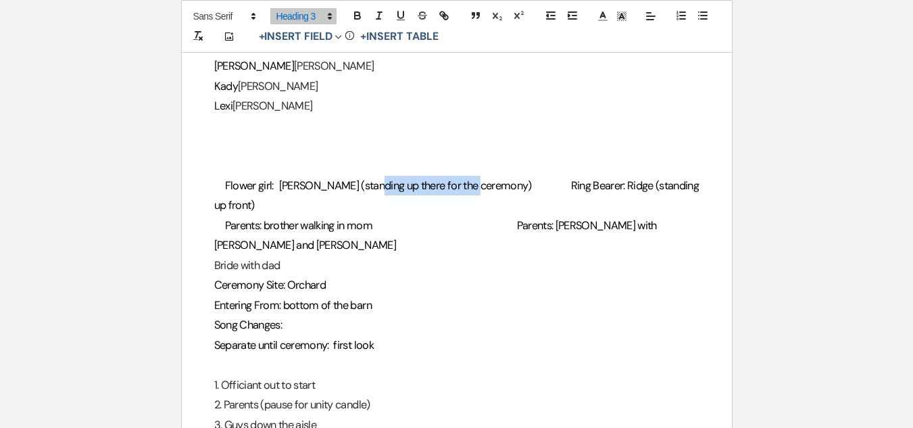
drag, startPoint x: 484, startPoint y: 187, endPoint x: 376, endPoint y: 191, distance: 107.5
click at [376, 191] on span "Flower girl: [PERSON_NAME] (standing up there for the ceremony) Ring Bearer: Ri…" at bounding box center [457, 195] width 487 height 34
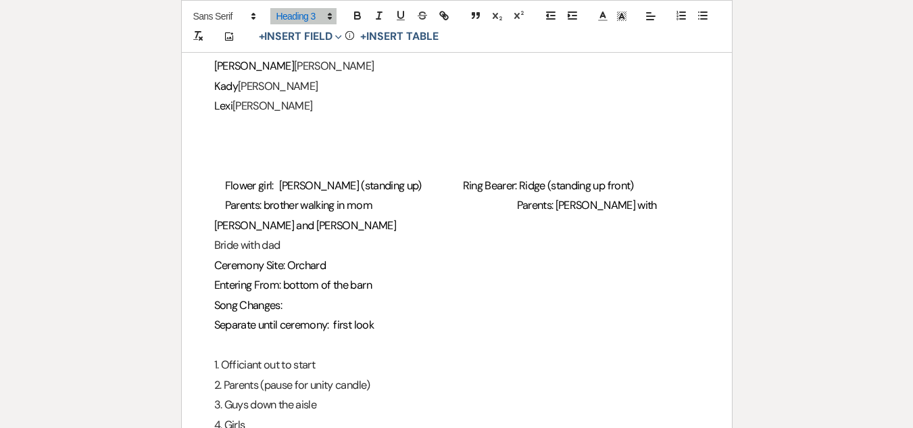
click at [373, 203] on span "Parents: brother walking in mom" at bounding box center [299, 205] width 148 height 14
click at [422, 194] on h3 "Flower girl: [PERSON_NAME] (standing up) Ring Bearer: Ridge (standing up front)" at bounding box center [456, 186] width 485 height 20
click at [289, 295] on h3 "Song Changes:" at bounding box center [456, 305] width 485 height 20
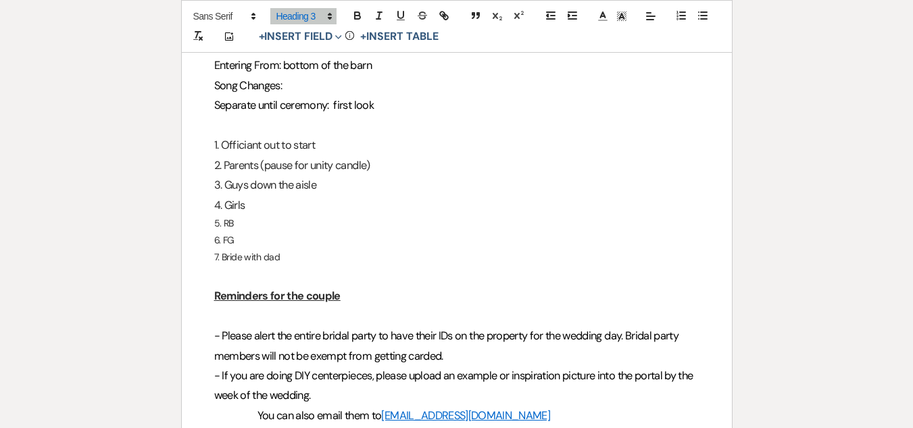
scroll to position [1785, 0]
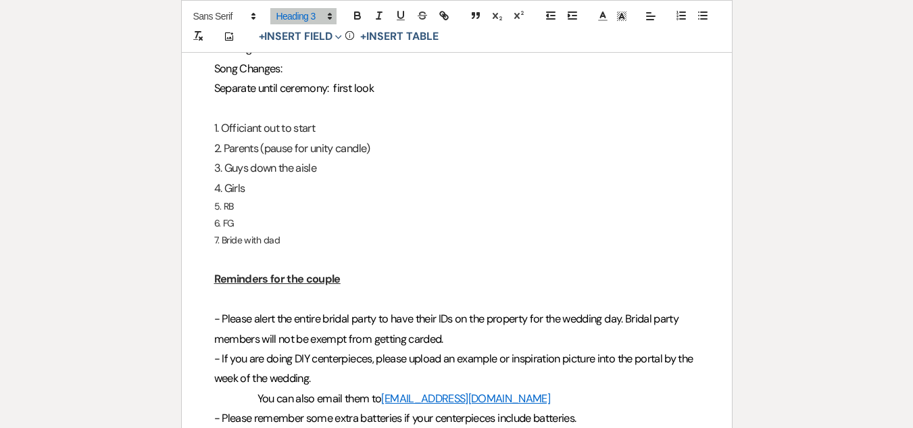
drag, startPoint x: 286, startPoint y: 219, endPoint x: 214, endPoint y: 162, distance: 91.9
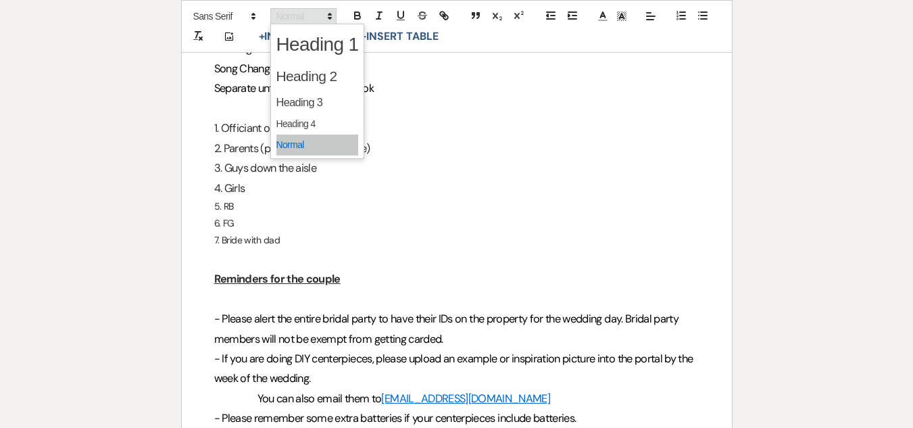
click at [313, 9] on span at bounding box center [303, 16] width 66 height 16
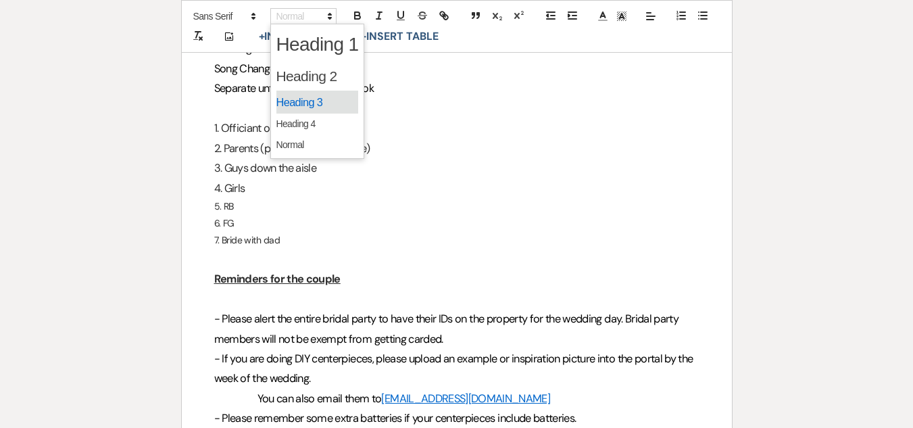
click at [320, 103] on span at bounding box center [317, 103] width 82 height 24
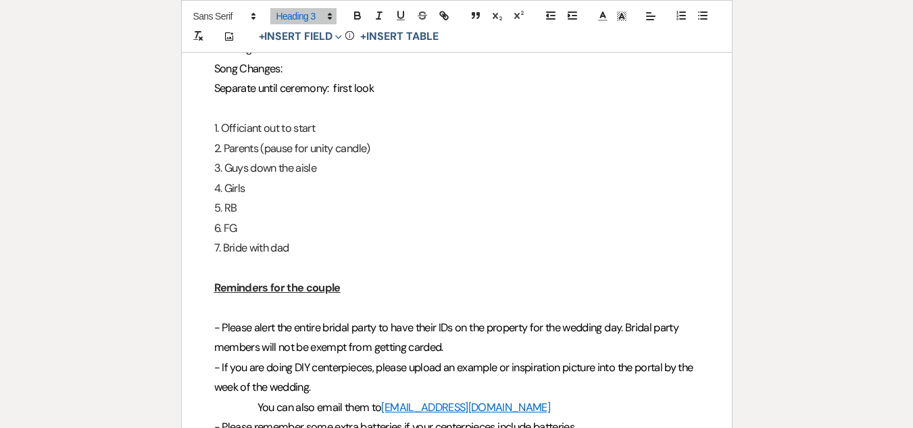
click at [340, 198] on h3 "5. RB" at bounding box center [456, 208] width 485 height 20
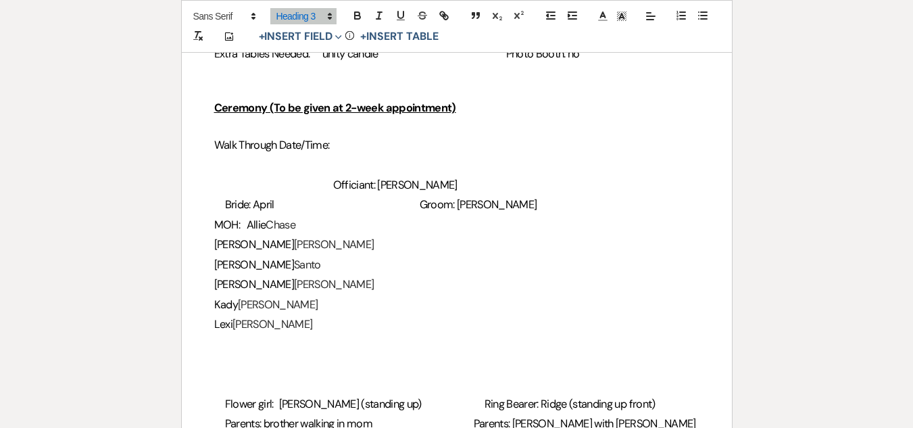
scroll to position [1330, 0]
click at [225, 208] on span "Bride: April" at bounding box center [249, 205] width 49 height 14
click at [441, 202] on h3 "Bride: April Groom: [PERSON_NAME]" at bounding box center [456, 205] width 485 height 20
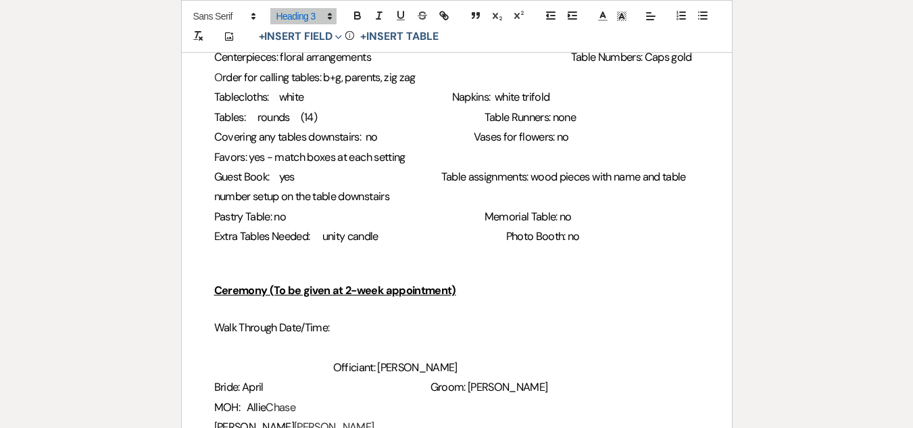
scroll to position [1147, 0]
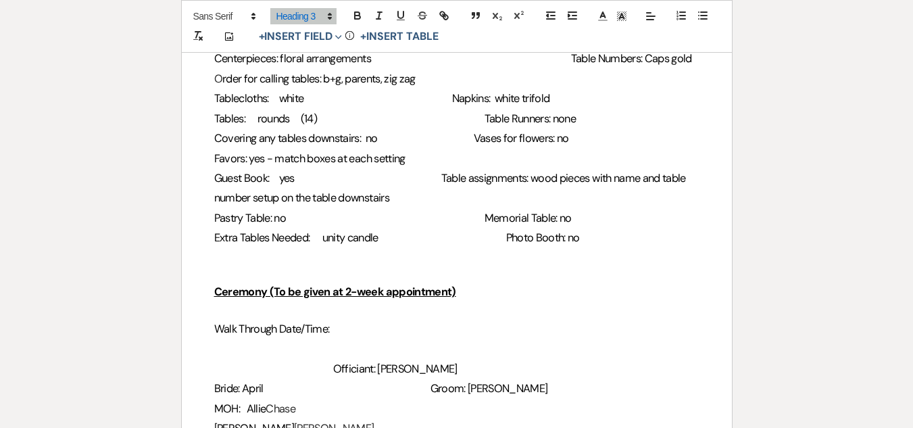
click at [519, 178] on h3 "Guest Book: yes Table assignments: wood pieces with name and table number setup…" at bounding box center [456, 188] width 485 height 40
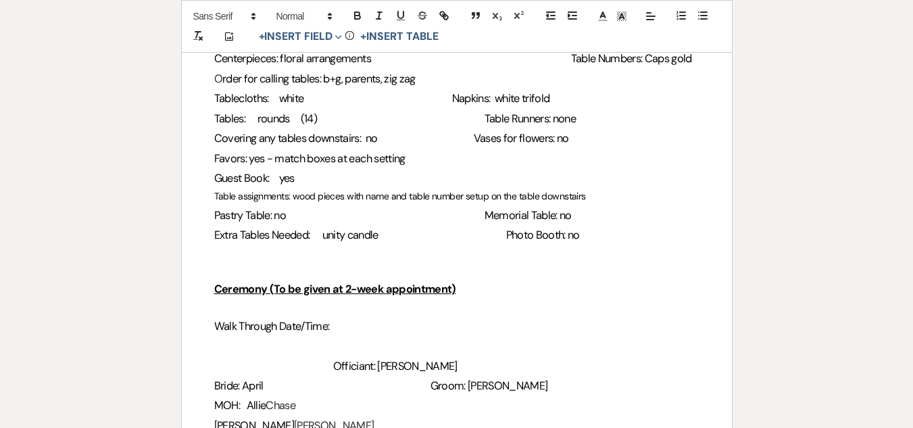
click at [512, 199] on span "Table assignments: wood pieces with name and table number setup on the table do…" at bounding box center [400, 196] width 372 height 12
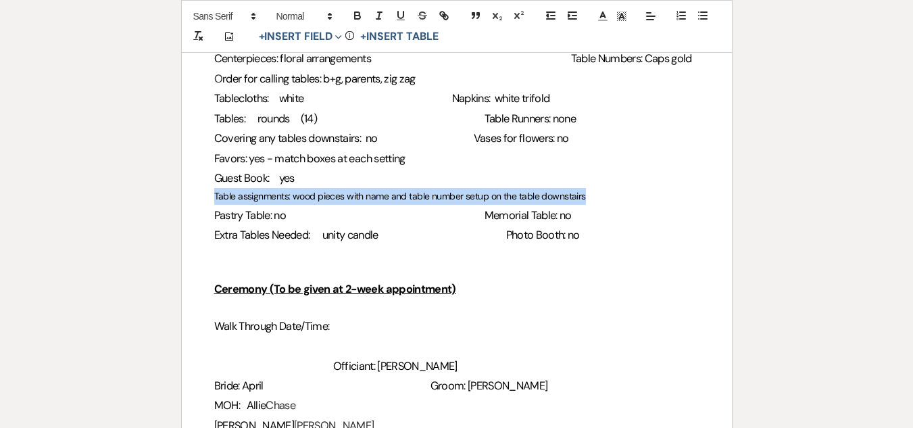
click at [512, 199] on span "Table assignments: wood pieces with name and table number setup on the table do…" at bounding box center [400, 196] width 372 height 12
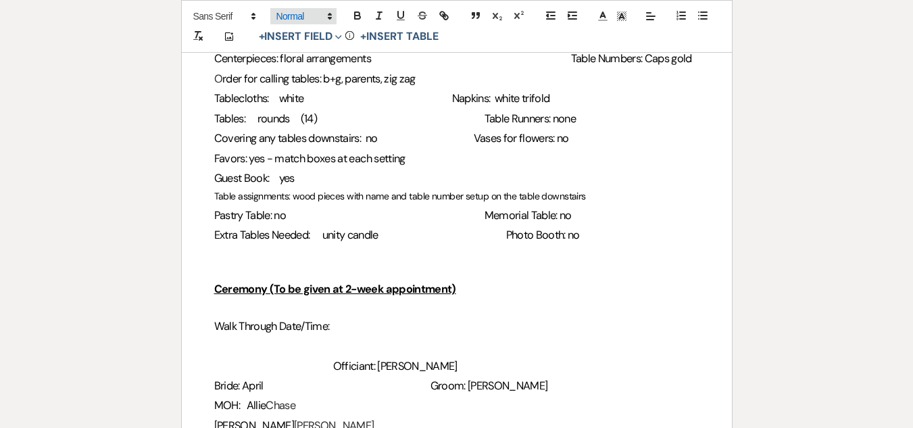
click at [305, 22] on span at bounding box center [303, 16] width 66 height 16
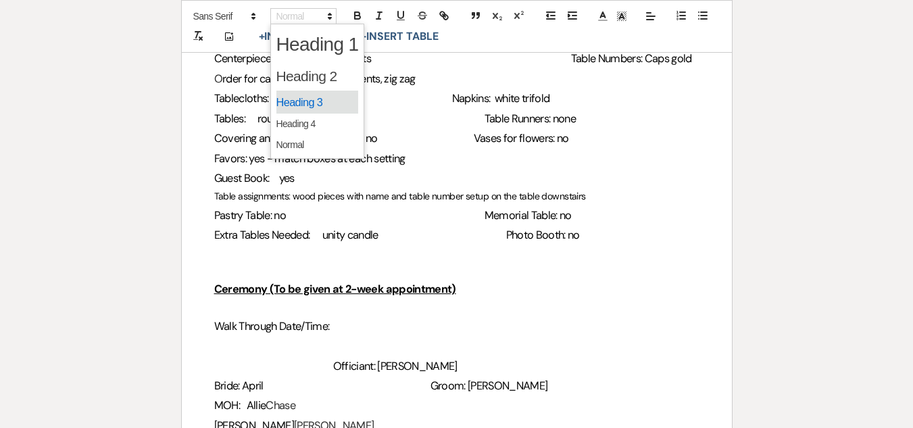
click at [314, 103] on span at bounding box center [317, 103] width 82 height 24
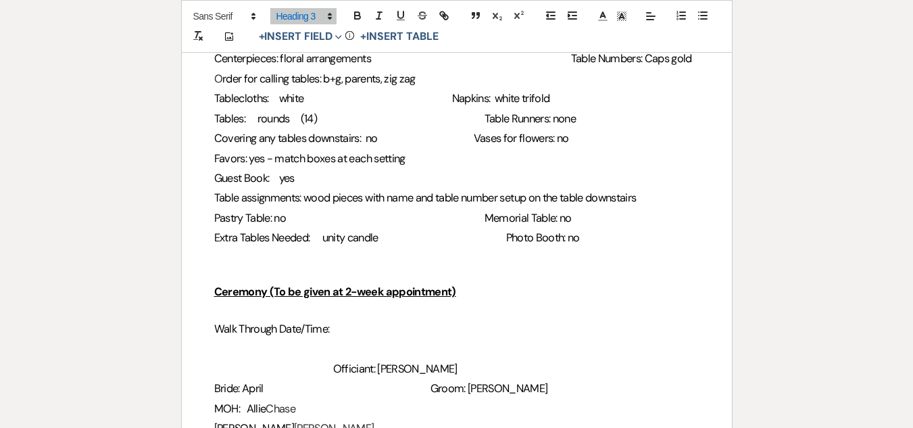
click at [547, 121] on span "Table Runners: none" at bounding box center [531, 118] width 92 height 14
click at [535, 93] on span "Napkins: white trifold" at bounding box center [501, 98] width 98 height 14
click at [562, 237] on h3 "Extra Tables Needed: unity candle Photo Booth: no" at bounding box center [456, 238] width 485 height 20
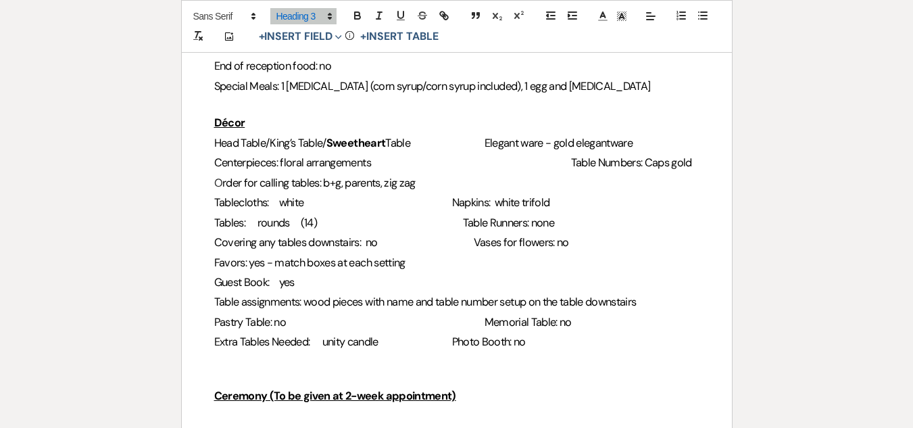
scroll to position [1042, 0]
click at [593, 156] on span "Table Numbers: Caps gold" at bounding box center [631, 163] width 121 height 14
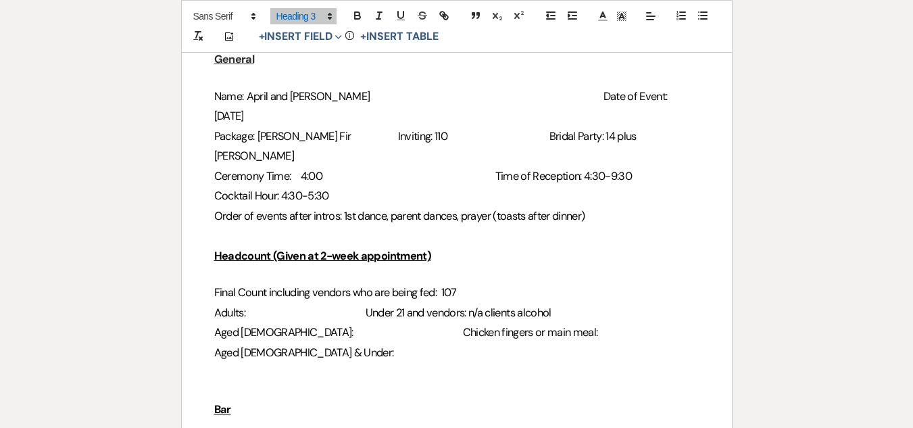
scroll to position [272, 0]
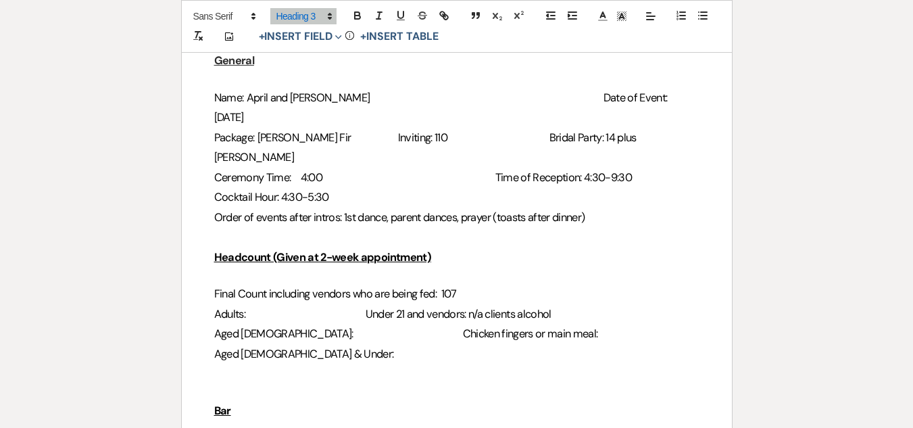
click at [245, 307] on span "Adults:" at bounding box center [229, 314] width 31 height 14
drag, startPoint x: 621, startPoint y: 273, endPoint x: 551, endPoint y: 270, distance: 70.4
click at [551, 304] on h3 "Adults: Under 21 and vendors: n/a clients alcohol" at bounding box center [456, 314] width 485 height 20
click at [245, 307] on span "Adults:" at bounding box center [229, 314] width 31 height 14
click at [276, 326] on span "Aged [DEMOGRAPHIC_DATA]:" at bounding box center [283, 333] width 139 height 14
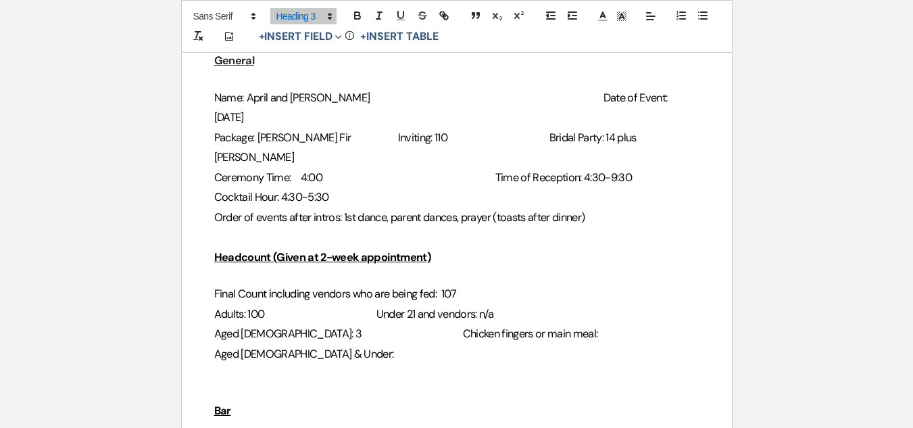
click at [297, 344] on h3 "Aged [DEMOGRAPHIC_DATA] & Under:" at bounding box center [456, 354] width 485 height 20
click at [584, 324] on h3 "Aged [DEMOGRAPHIC_DATA]: 3 Chicken fingers or main meal:" at bounding box center [456, 334] width 485 height 20
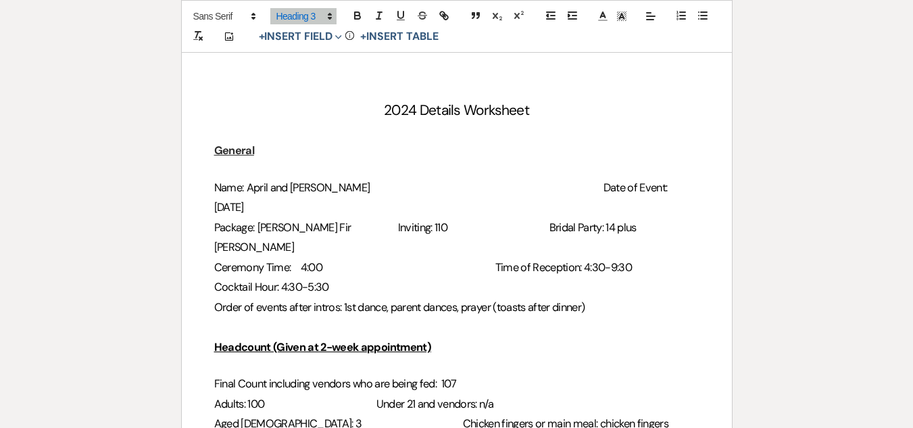
scroll to position [0, 0]
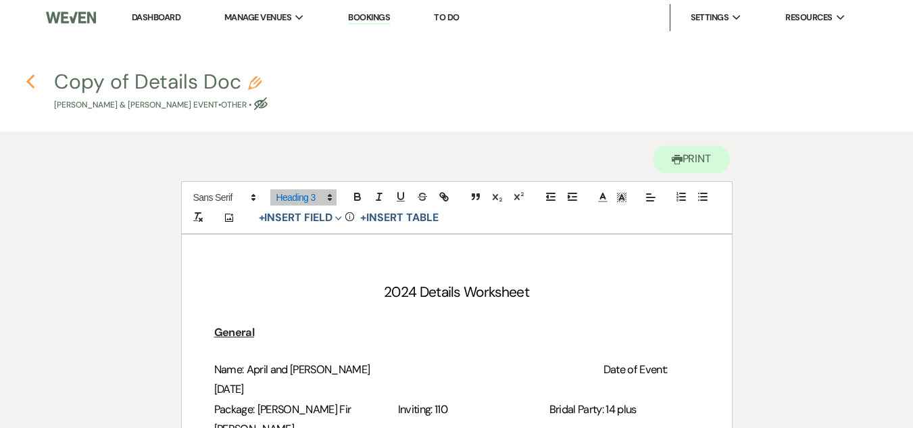
click at [28, 85] on icon "Previous" at bounding box center [31, 82] width 10 height 16
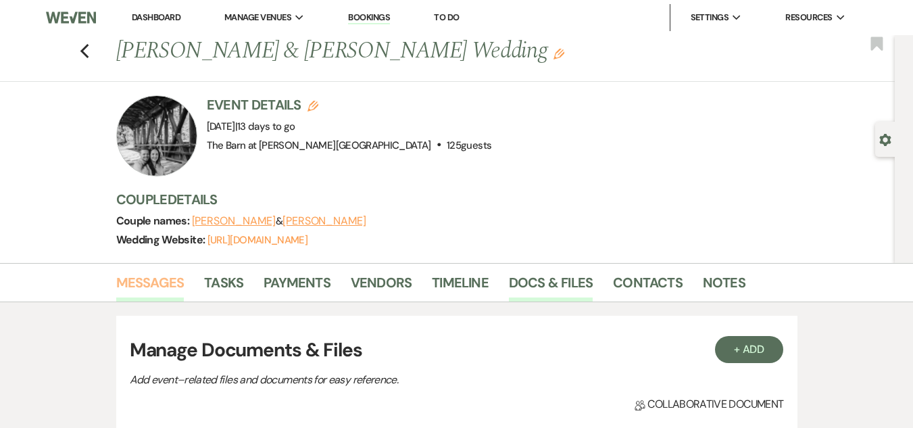
click at [155, 282] on link "Messages" at bounding box center [150, 287] width 68 height 30
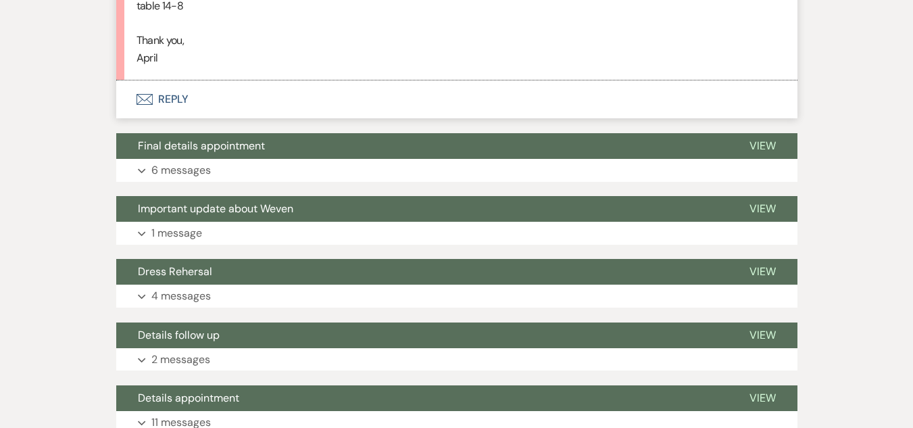
scroll to position [913, 0]
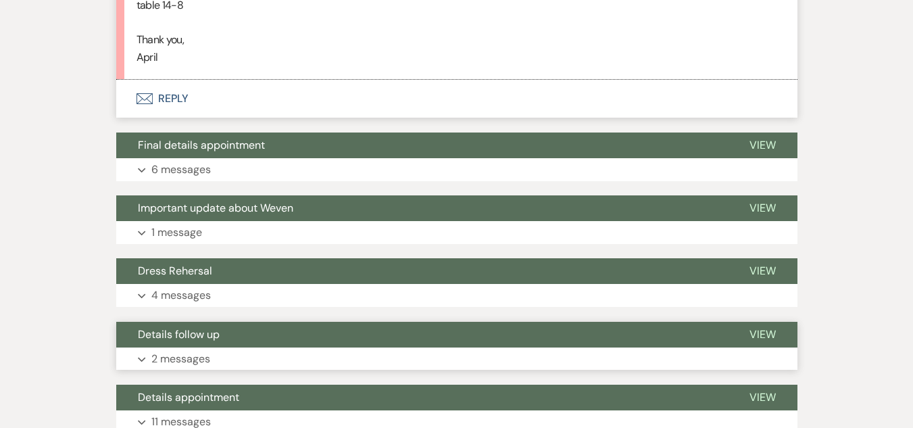
click at [242, 330] on button "Details follow up" at bounding box center [422, 335] width 612 height 26
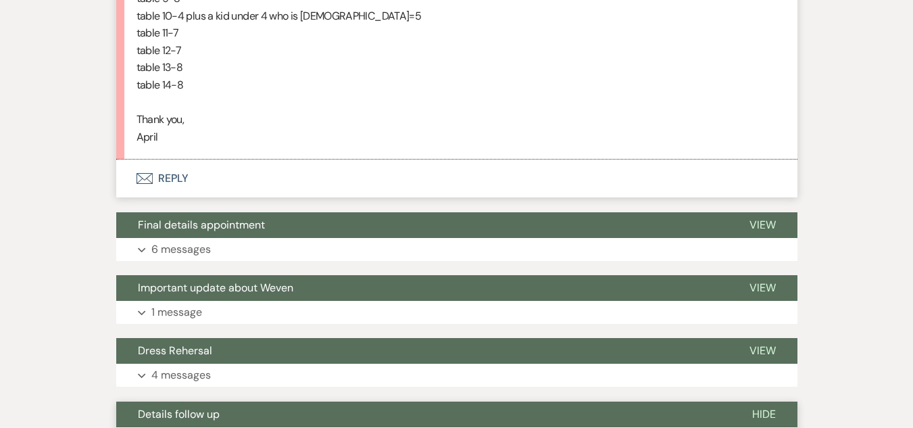
scroll to position [817, 0]
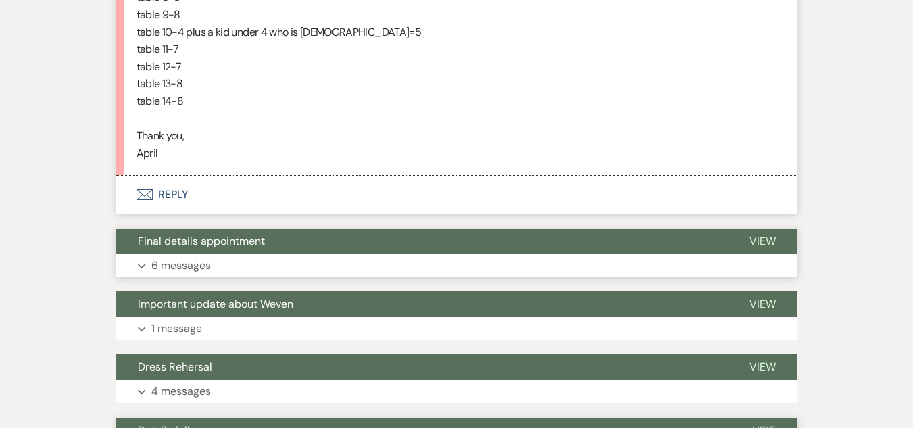
click at [227, 253] on button "Final details appointment" at bounding box center [422, 241] width 612 height 26
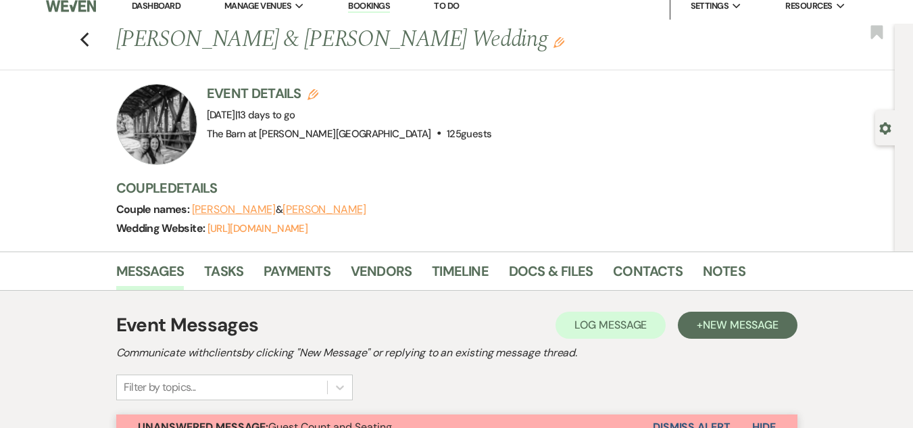
scroll to position [0, 0]
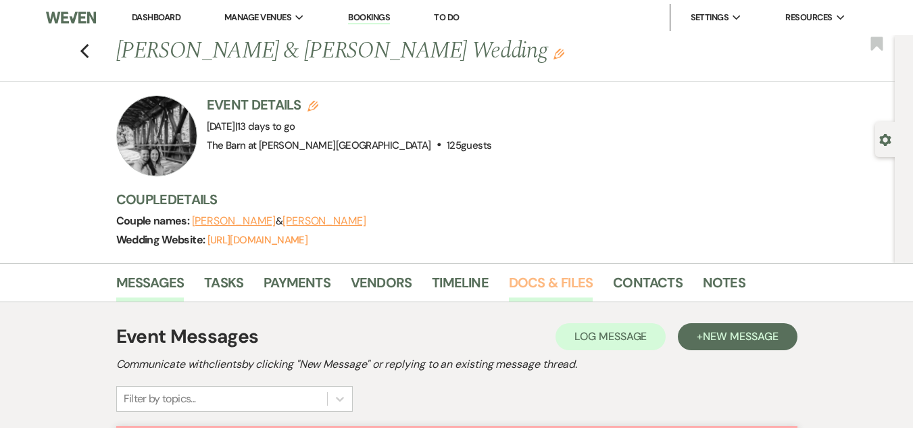
click at [555, 291] on link "Docs & Files" at bounding box center [551, 287] width 84 height 30
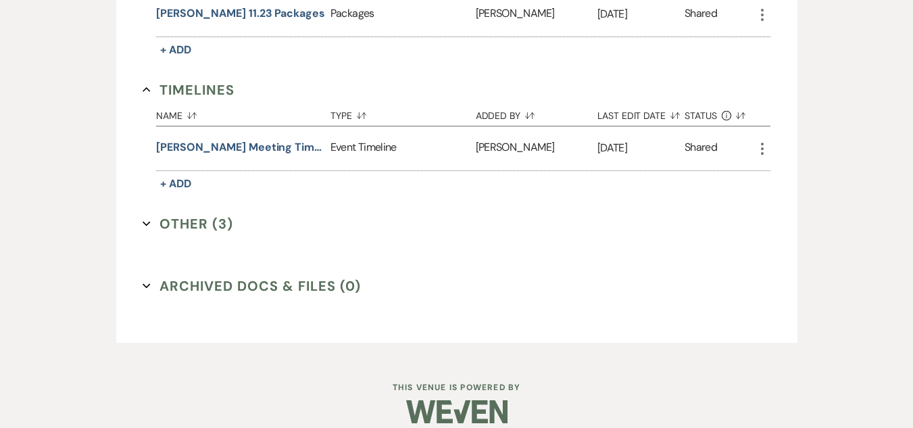
scroll to position [820, 0]
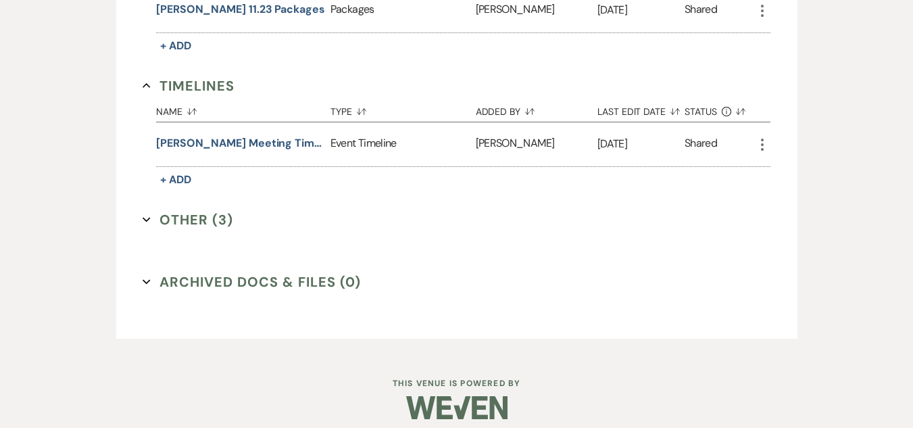
click at [194, 210] on button "Other (3) Expand" at bounding box center [188, 219] width 91 height 20
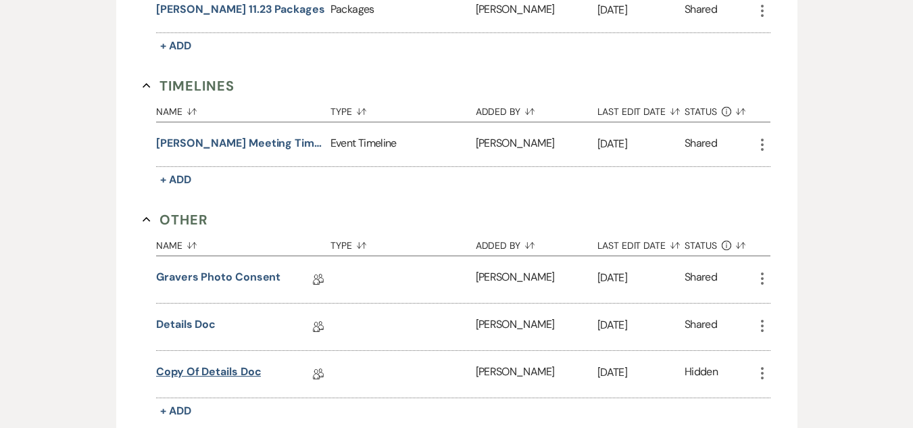
click at [201, 364] on link "Copy of Details Doc" at bounding box center [208, 374] width 105 height 21
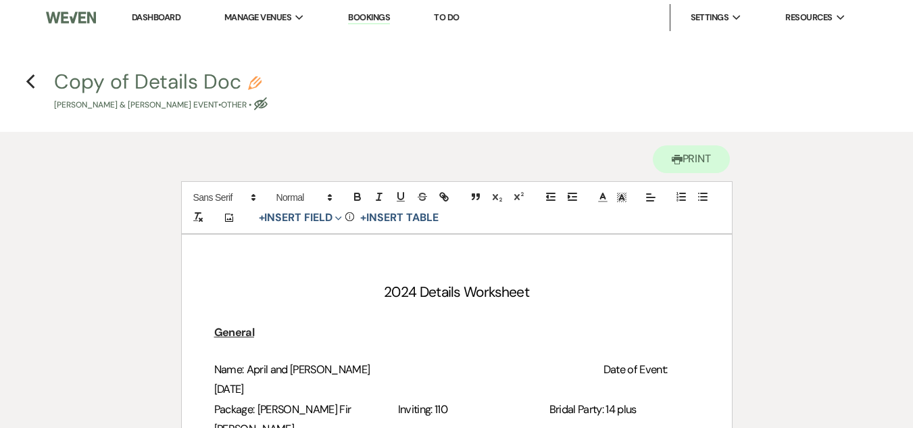
click at [159, 86] on button "Copy of Details Doc Pencil [PERSON_NAME] & [PERSON_NAME] Event • Other • Eye Bl…" at bounding box center [161, 92] width 214 height 40
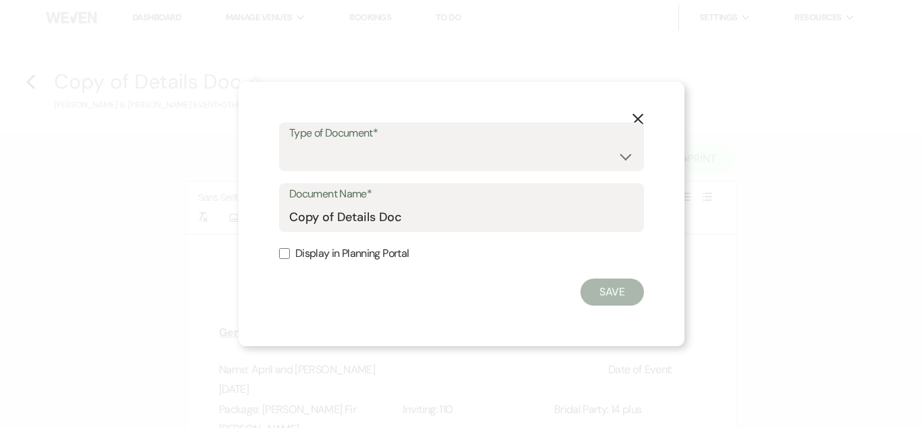
click at [635, 119] on icon "X" at bounding box center [638, 119] width 12 height 12
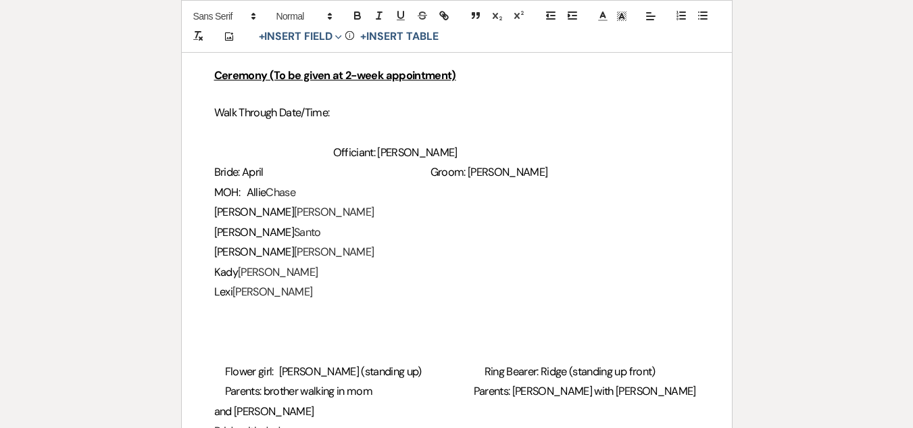
scroll to position [1364, 0]
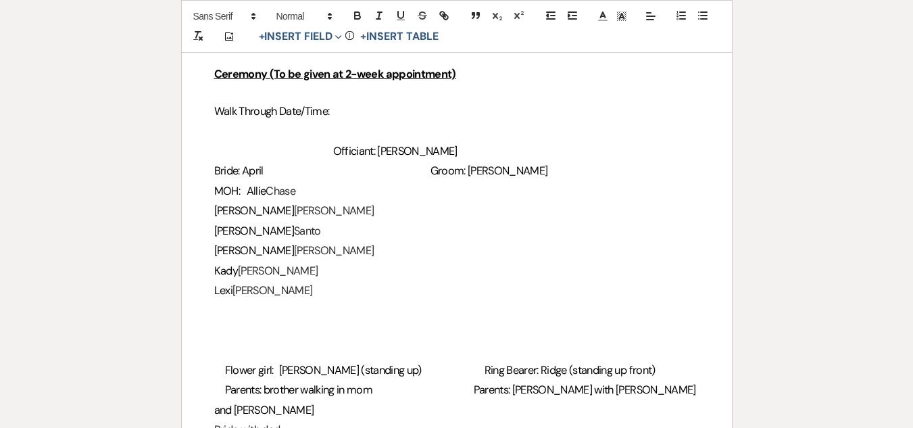
click at [343, 101] on h3 "Walk Through Date/Time:" at bounding box center [456, 111] width 485 height 20
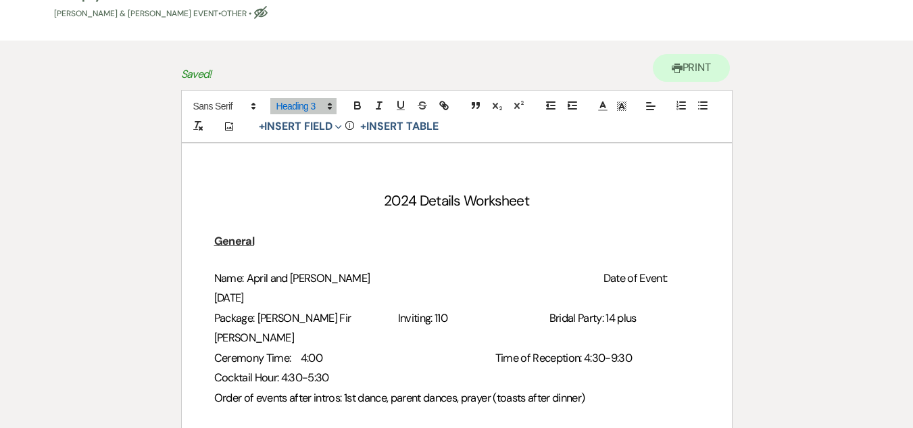
scroll to position [0, 0]
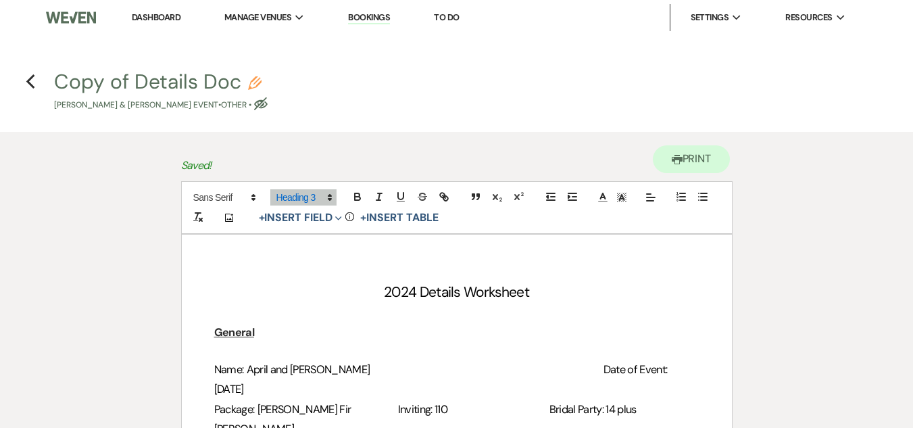
click at [97, 84] on button "Copy of Details Doc Pencil [PERSON_NAME] & [PERSON_NAME] Event • Other • Eye Bl…" at bounding box center [161, 92] width 214 height 40
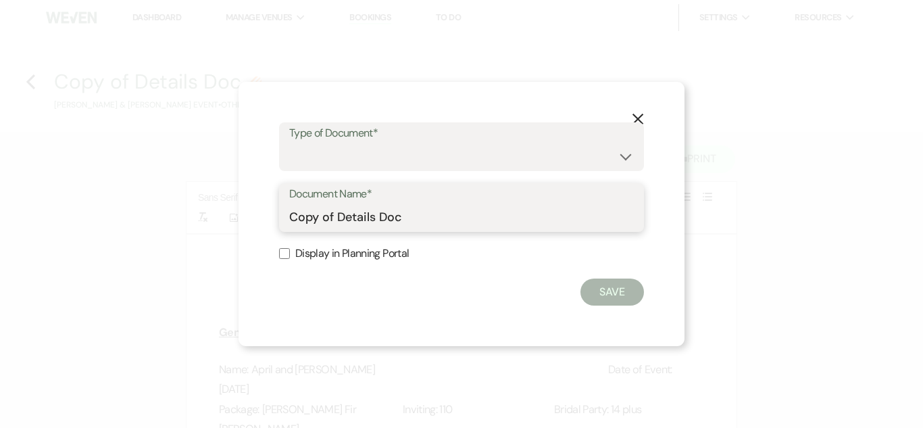
click at [314, 220] on input "Copy of Details Doc" at bounding box center [461, 217] width 345 height 26
type input "Final details doc"
click at [282, 254] on input "Display in Planning Portal" at bounding box center [284, 253] width 11 height 11
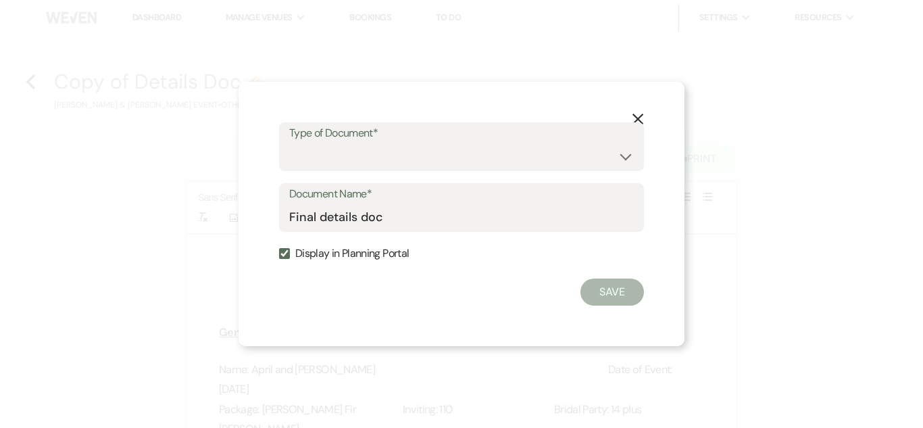
checkbox input "true"
click at [530, 162] on select "Special Event Insurance Vendor Certificate of Insurance Contracts / Rental Agre…" at bounding box center [461, 156] width 345 height 26
select select "0"
click at [289, 143] on select "Special Event Insurance Vendor Certificate of Insurance Contracts / Rental Agre…" at bounding box center [461, 156] width 345 height 26
click at [621, 303] on button "Save" at bounding box center [612, 291] width 64 height 27
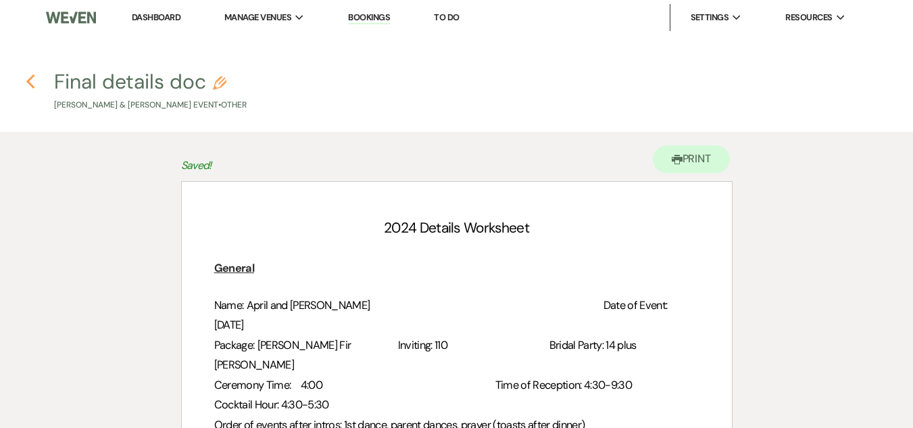
click at [30, 84] on use "button" at bounding box center [30, 81] width 9 height 15
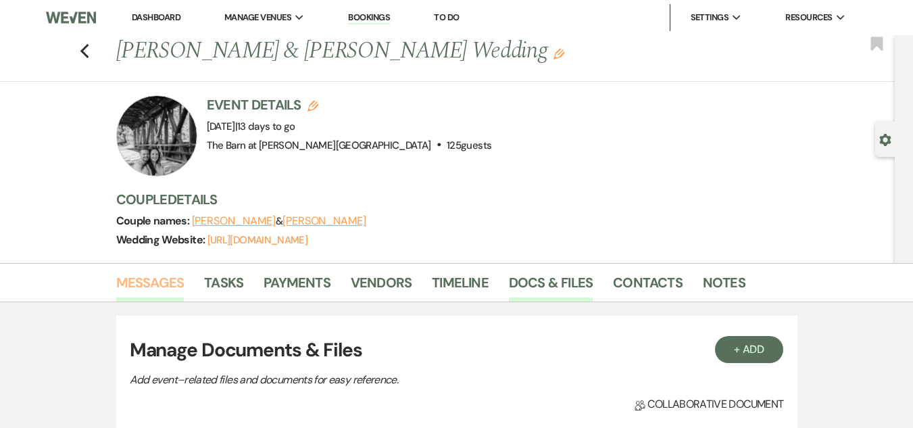
click at [165, 282] on link "Messages" at bounding box center [150, 287] width 68 height 30
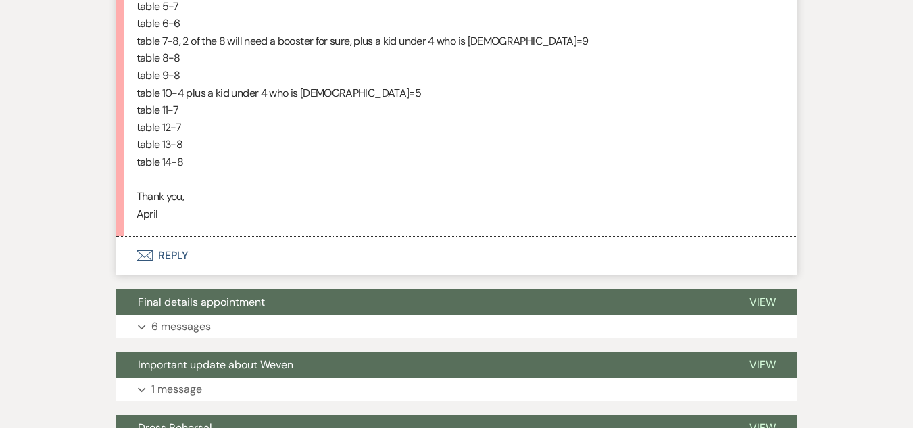
scroll to position [757, 0]
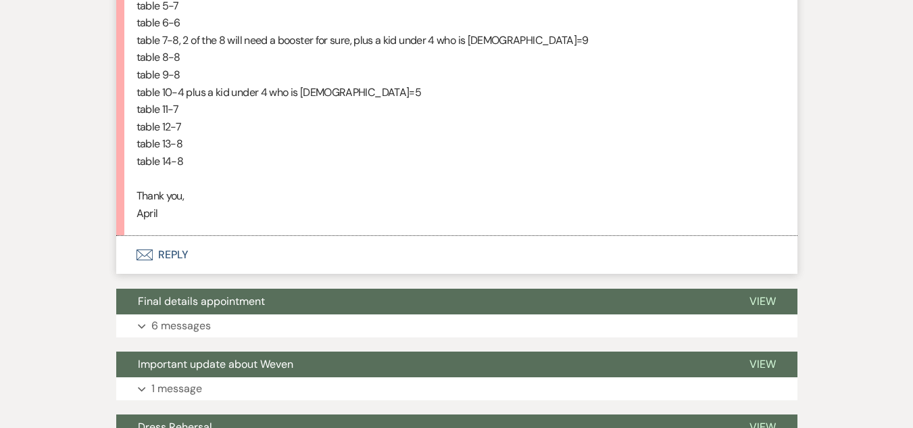
click at [189, 265] on button "Envelope Reply" at bounding box center [456, 255] width 681 height 38
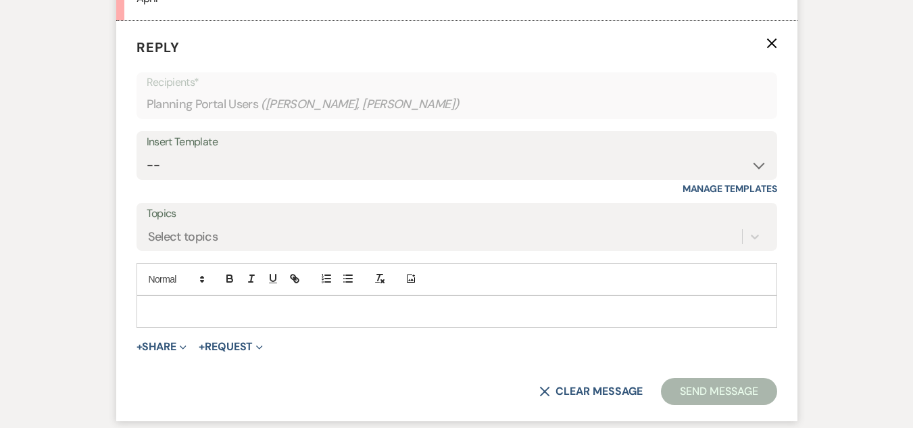
scroll to position [979, 0]
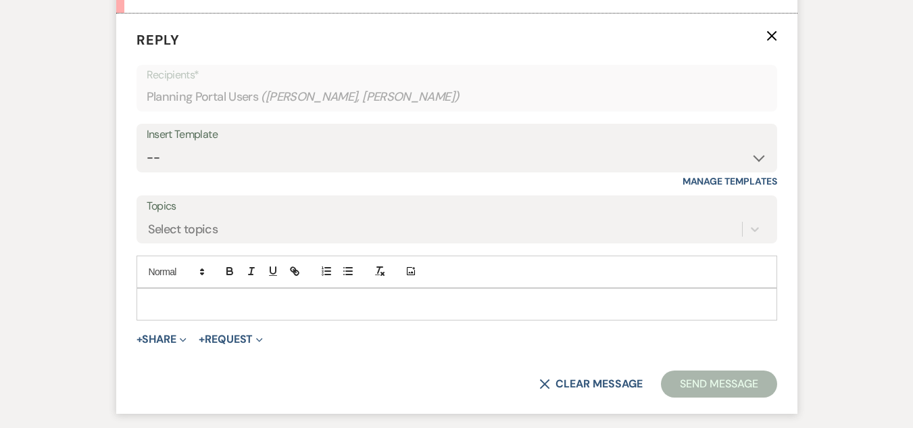
click at [233, 311] on p at bounding box center [456, 304] width 619 height 15
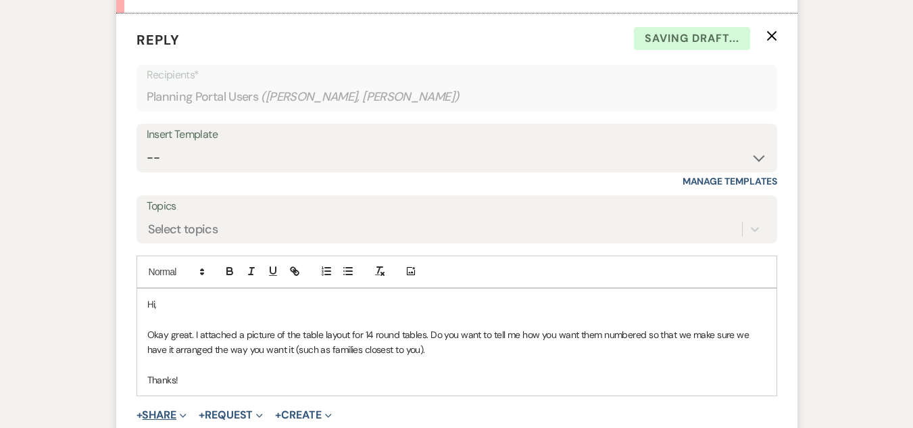
click at [168, 416] on button "+ Share Expand" at bounding box center [162, 415] width 51 height 11
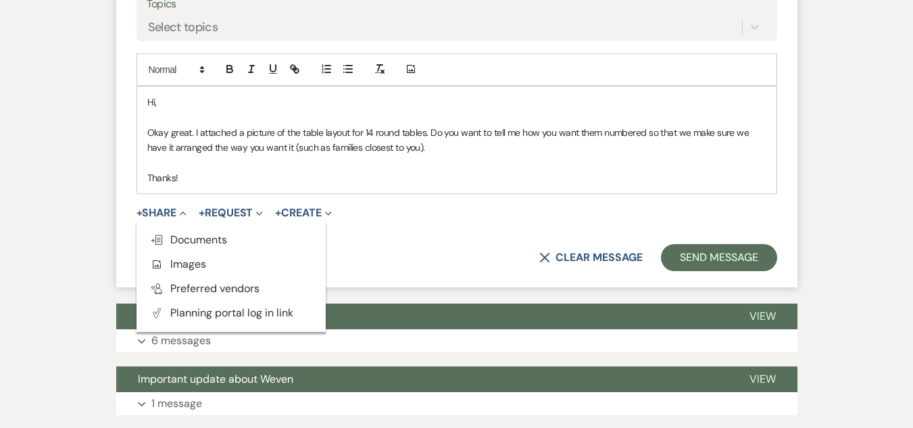
scroll to position [1182, 0]
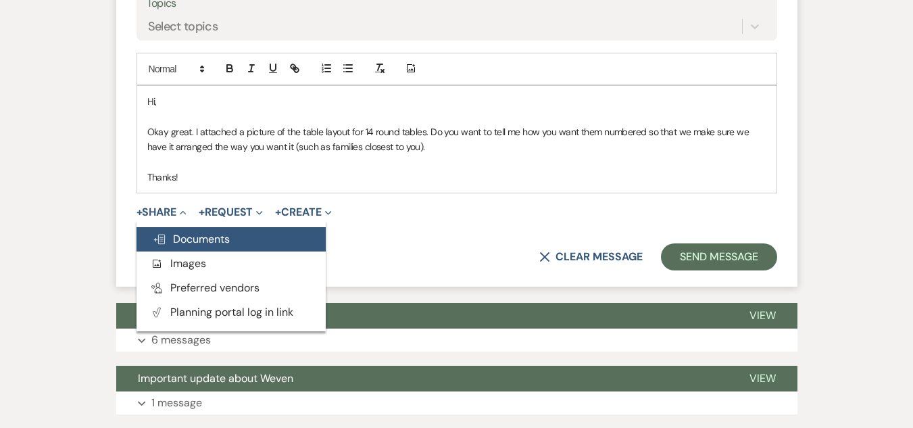
click at [216, 244] on span "Doc Upload Documents" at bounding box center [191, 239] width 77 height 14
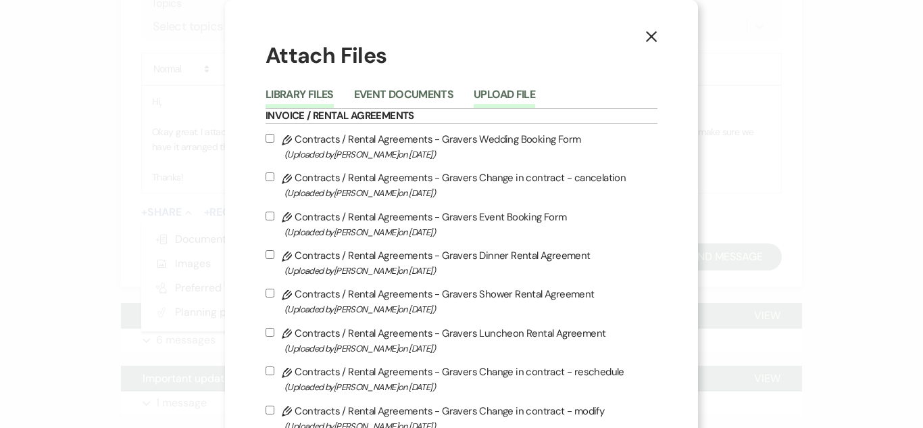
click at [481, 103] on button "Upload File" at bounding box center [504, 98] width 61 height 19
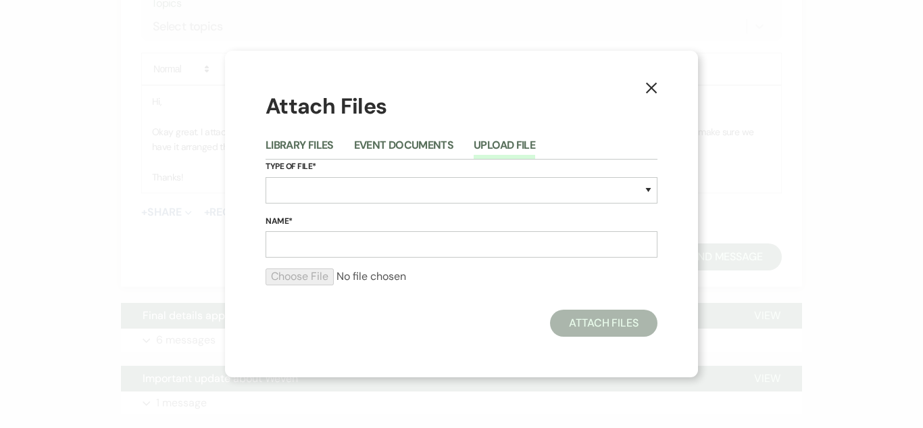
click at [394, 206] on div "Type of File* Special Event Insurance Vendor Certificate of Insurance Contracts…" at bounding box center [462, 186] width 392 height 55
click at [385, 194] on select "Special Event Insurance Vendor Certificate of Insurance Contracts / Rental Agre…" at bounding box center [462, 190] width 392 height 26
select select "24"
click at [266, 177] on select "Special Event Insurance Vendor Certificate of Insurance Contracts / Rental Agre…" at bounding box center [462, 190] width 392 height 26
click at [348, 240] on input "Name*" at bounding box center [462, 244] width 392 height 26
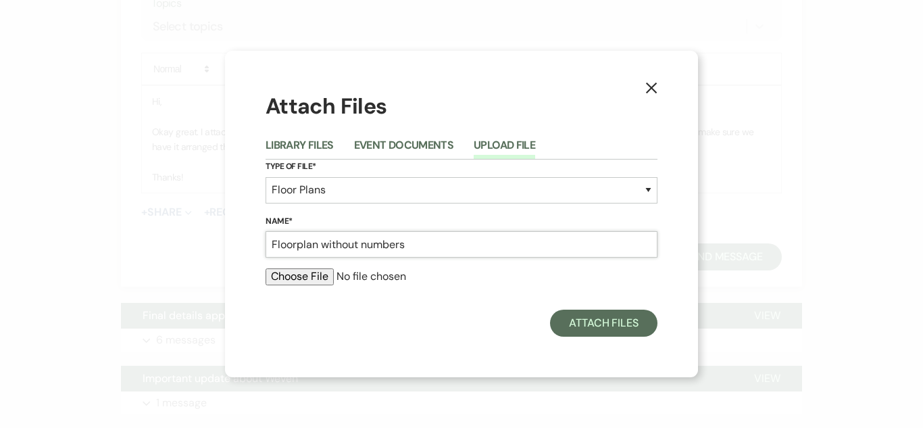
type input "Floorplan without numbers"
click at [331, 268] on input "file" at bounding box center [462, 276] width 392 height 16
type input "C:\fakepath\Floorplans by Tripleseat Design Screenshot (6).png"
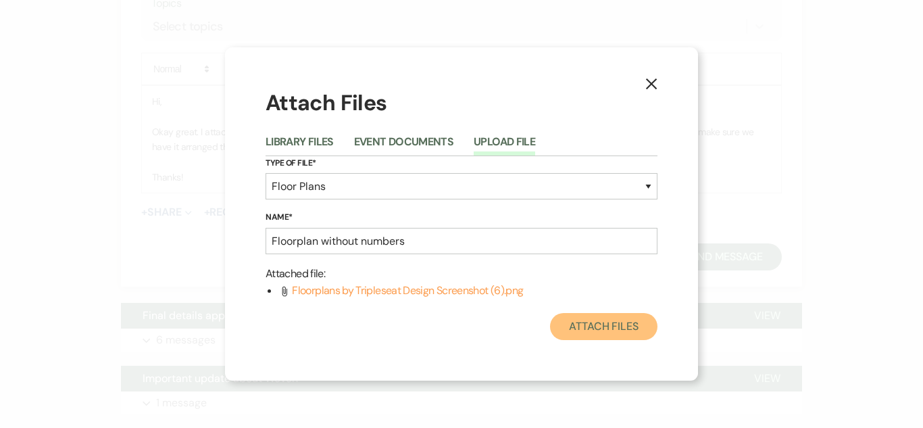
click at [576, 325] on button "Attach Files" at bounding box center [603, 326] width 107 height 27
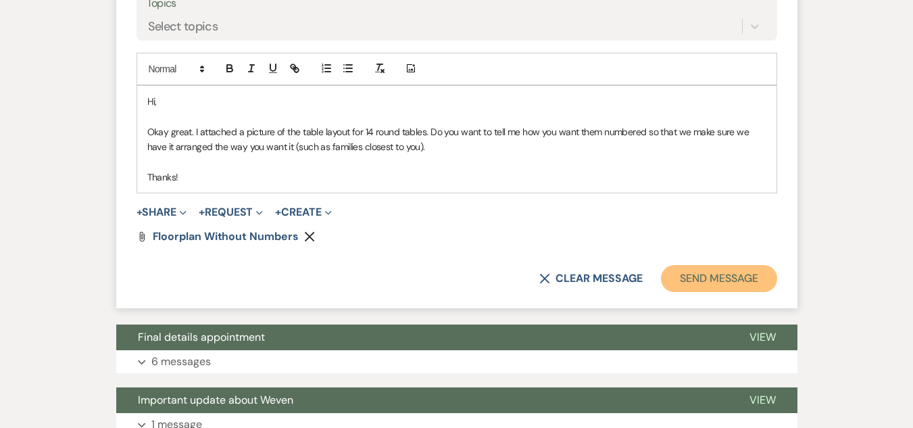
click at [693, 274] on button "Send Message" at bounding box center [719, 278] width 116 height 27
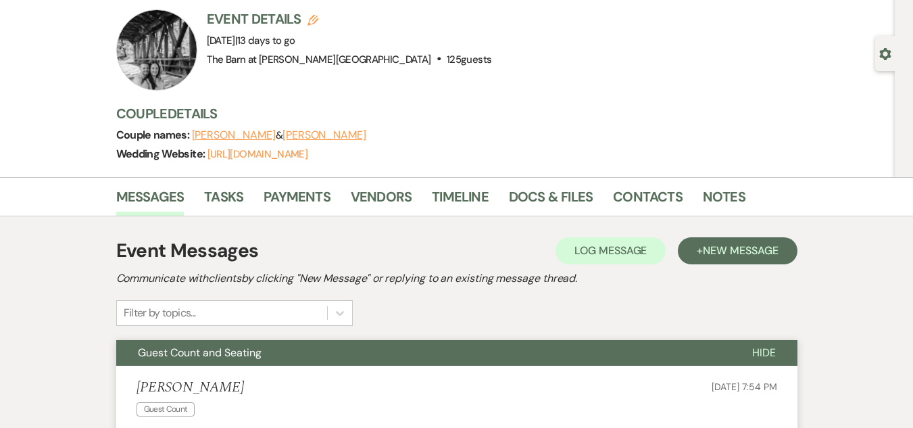
scroll to position [31, 0]
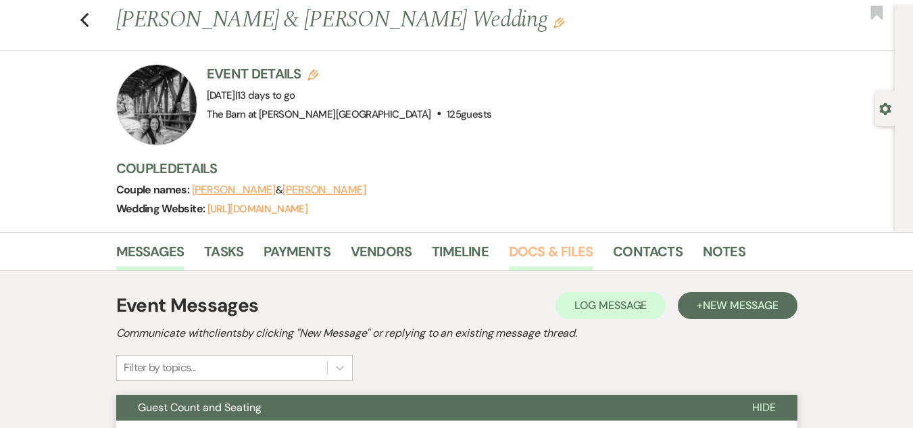
click at [517, 248] on link "Docs & Files" at bounding box center [551, 256] width 84 height 30
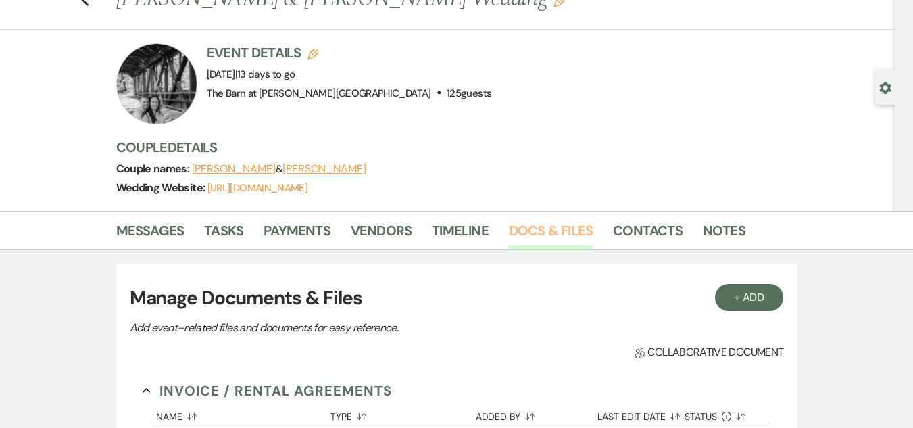
scroll to position [48, 0]
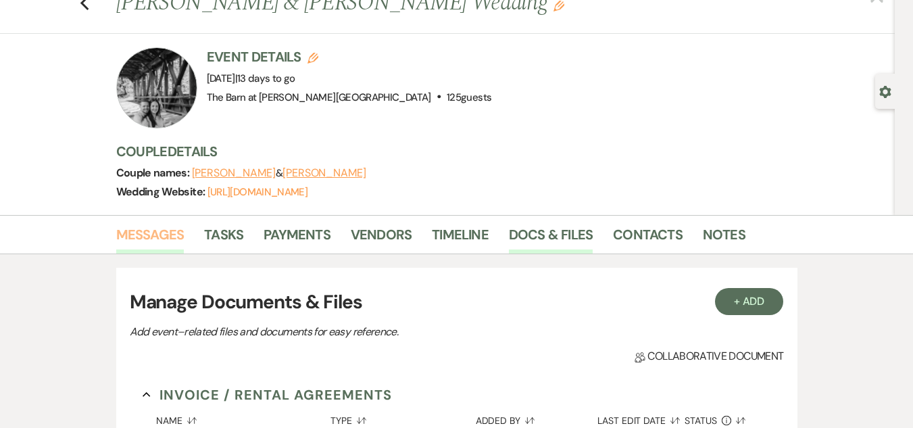
click at [157, 235] on link "Messages" at bounding box center [150, 239] width 68 height 30
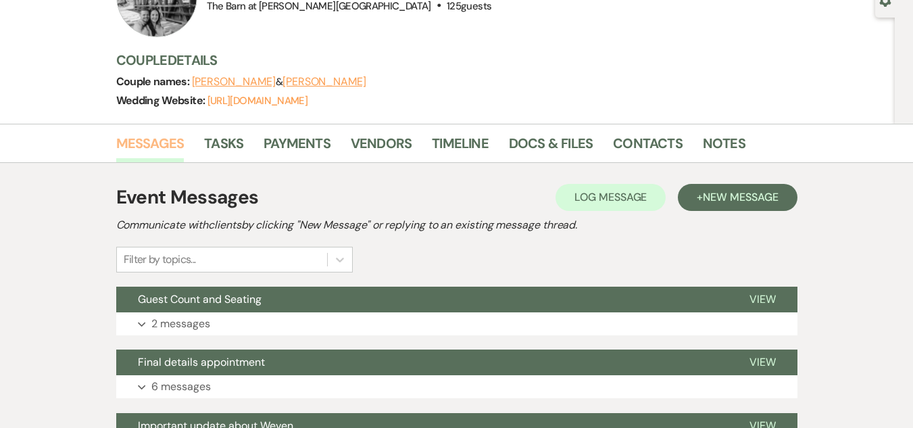
scroll to position [138, 0]
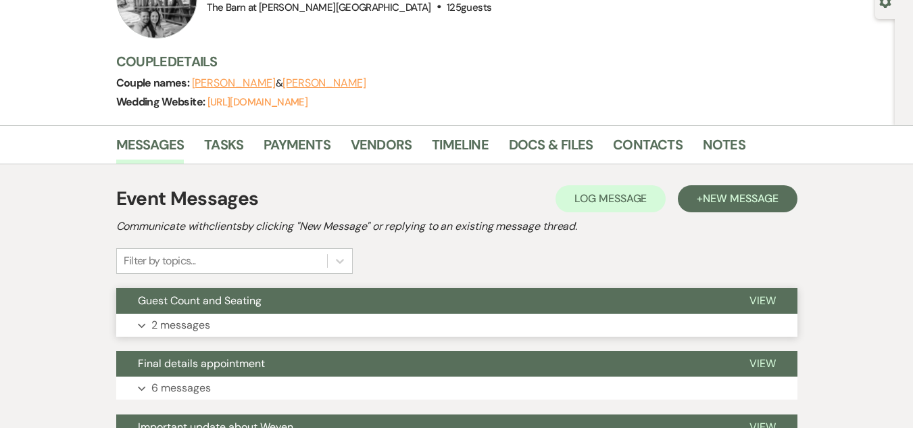
click at [269, 295] on button "Guest Count and Seating" at bounding box center [422, 301] width 612 height 26
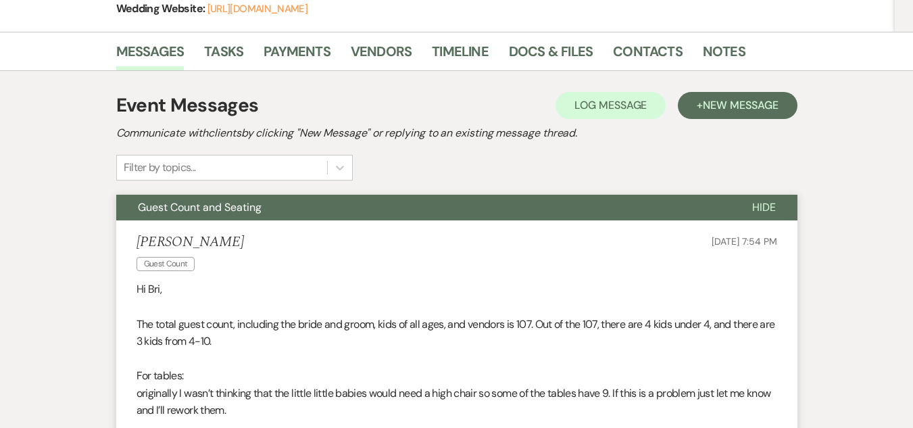
scroll to position [226, 0]
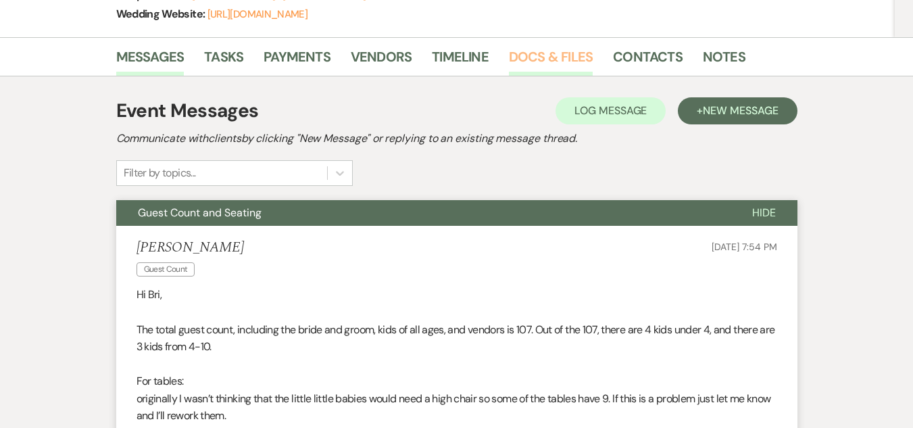
click at [545, 54] on link "Docs & Files" at bounding box center [551, 61] width 84 height 30
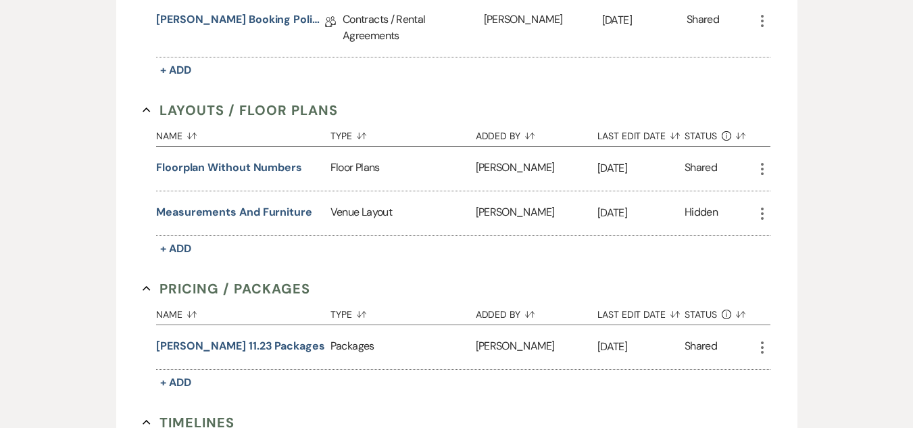
scroll to position [528, 0]
click at [228, 337] on button "[PERSON_NAME] 11.23 Packages" at bounding box center [240, 345] width 169 height 16
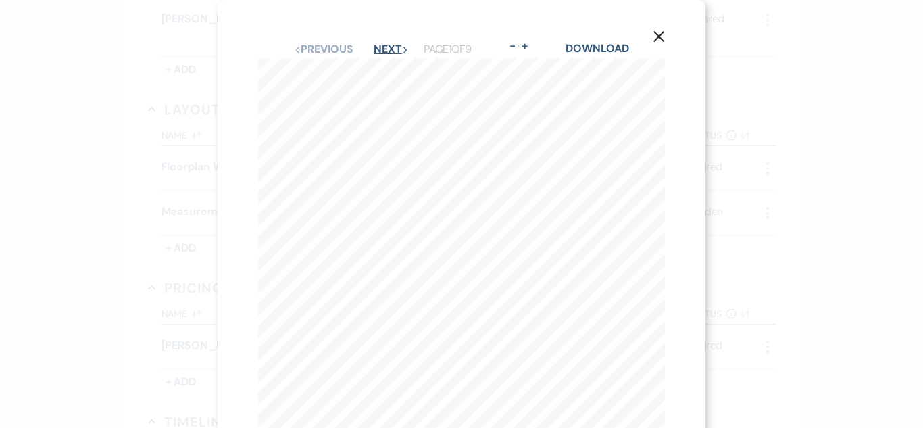
click at [383, 51] on button "Next Next" at bounding box center [391, 49] width 35 height 11
click at [383, 51] on button "Next Next" at bounding box center [390, 49] width 35 height 11
click at [383, 51] on div "X Previous Previous Next Next Page 3 of 9 - Zoom + Download Fraser Fir Plan Fiv…" at bounding box center [461, 214] width 923 height 428
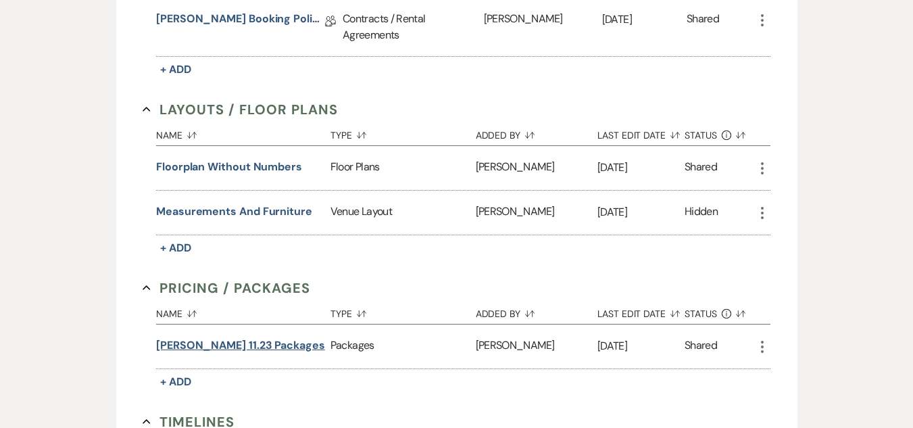
click at [259, 337] on button "[PERSON_NAME] 11.23 Packages" at bounding box center [240, 345] width 169 height 16
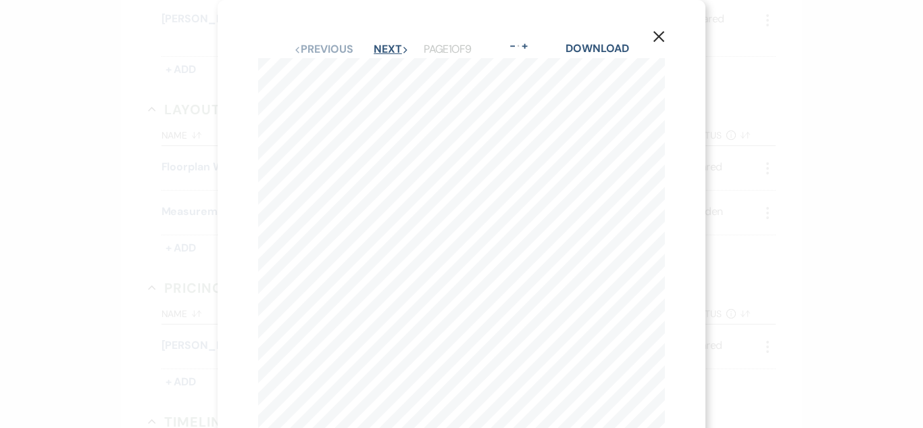
click at [382, 53] on button "Next Next" at bounding box center [391, 49] width 35 height 11
click at [382, 53] on button "Next Next" at bounding box center [390, 49] width 35 height 11
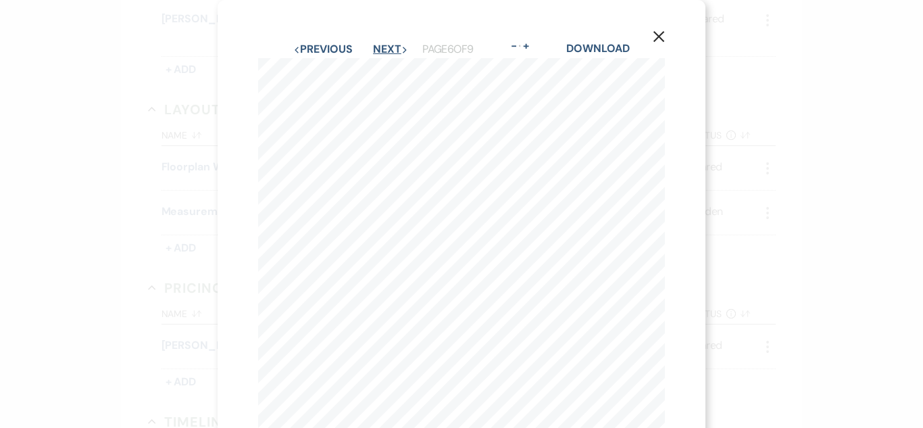
click at [382, 53] on button "Next Next" at bounding box center [390, 49] width 35 height 11
click at [218, 82] on div "X Previous Previous Next Next Page 9 of 9 - Zoom + Download All Collections Inc…" at bounding box center [462, 313] width 488 height 626
click at [184, 91] on div "X Previous Previous Next Next Page 9 of 9 - Zoom + Download All Collections Inc…" at bounding box center [461, 214] width 923 height 428
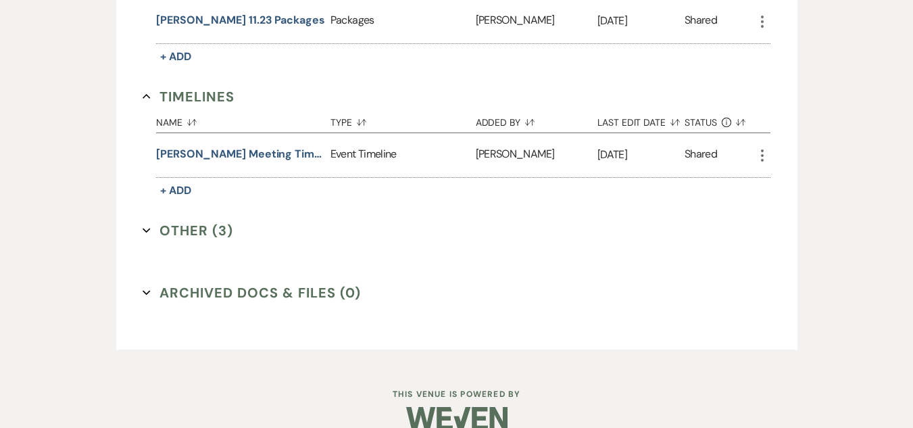
scroll to position [864, 0]
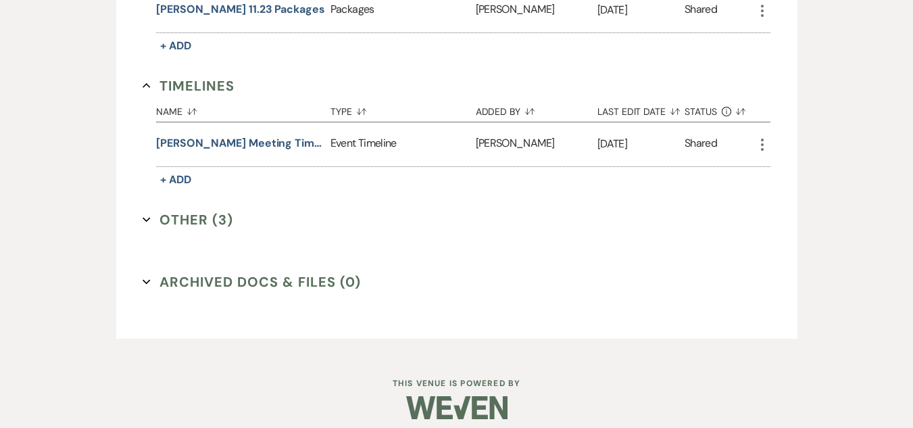
click at [210, 209] on button "Other (3) Expand" at bounding box center [188, 219] width 91 height 20
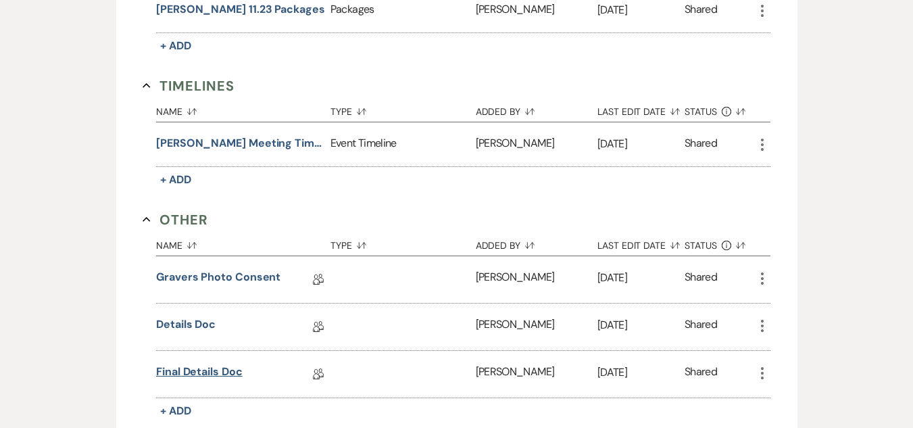
click at [182, 364] on link "Final details doc" at bounding box center [199, 374] width 86 height 21
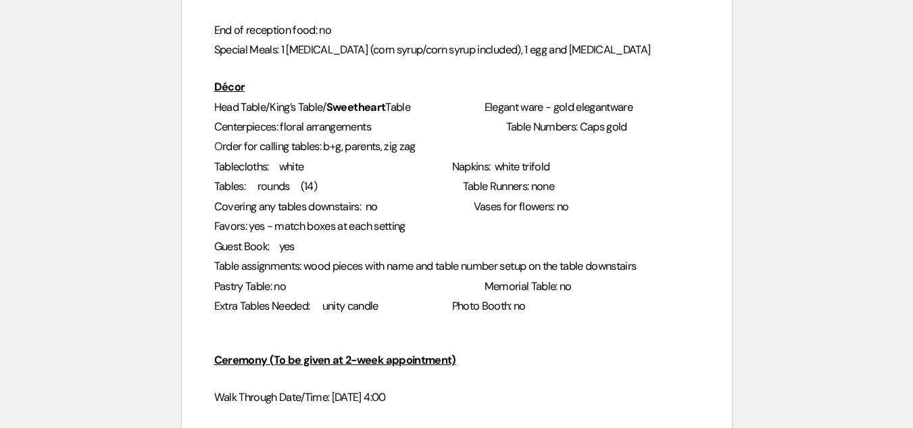
scroll to position [1002, 0]
